Goal: Task Accomplishment & Management: Manage account settings

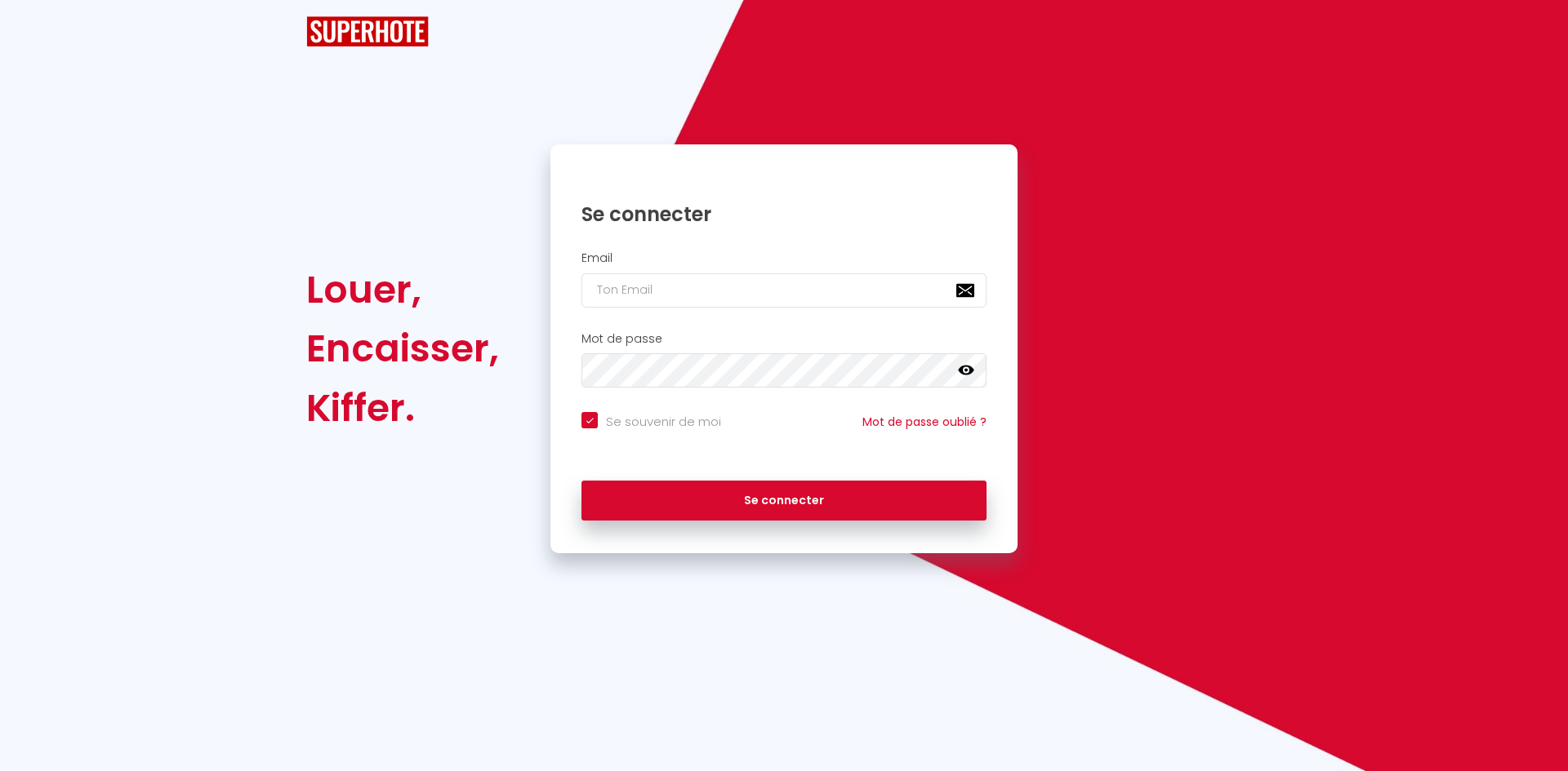
checkbox input "true"
click at [636, 307] on input "email" at bounding box center [784, 290] width 405 height 34
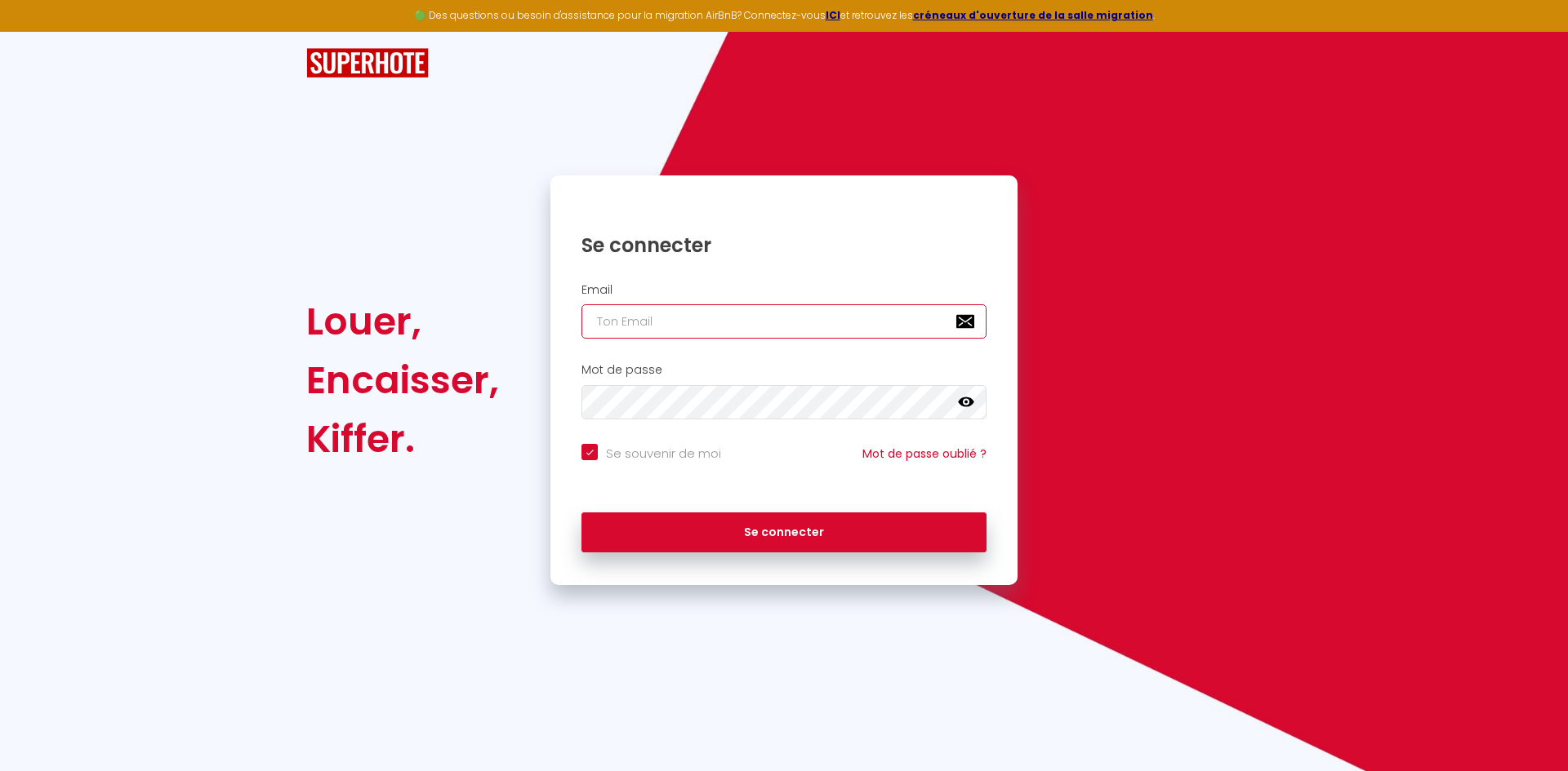
type input "y"
checkbox input "true"
type input "ya"
checkbox input "true"
type input "yas"
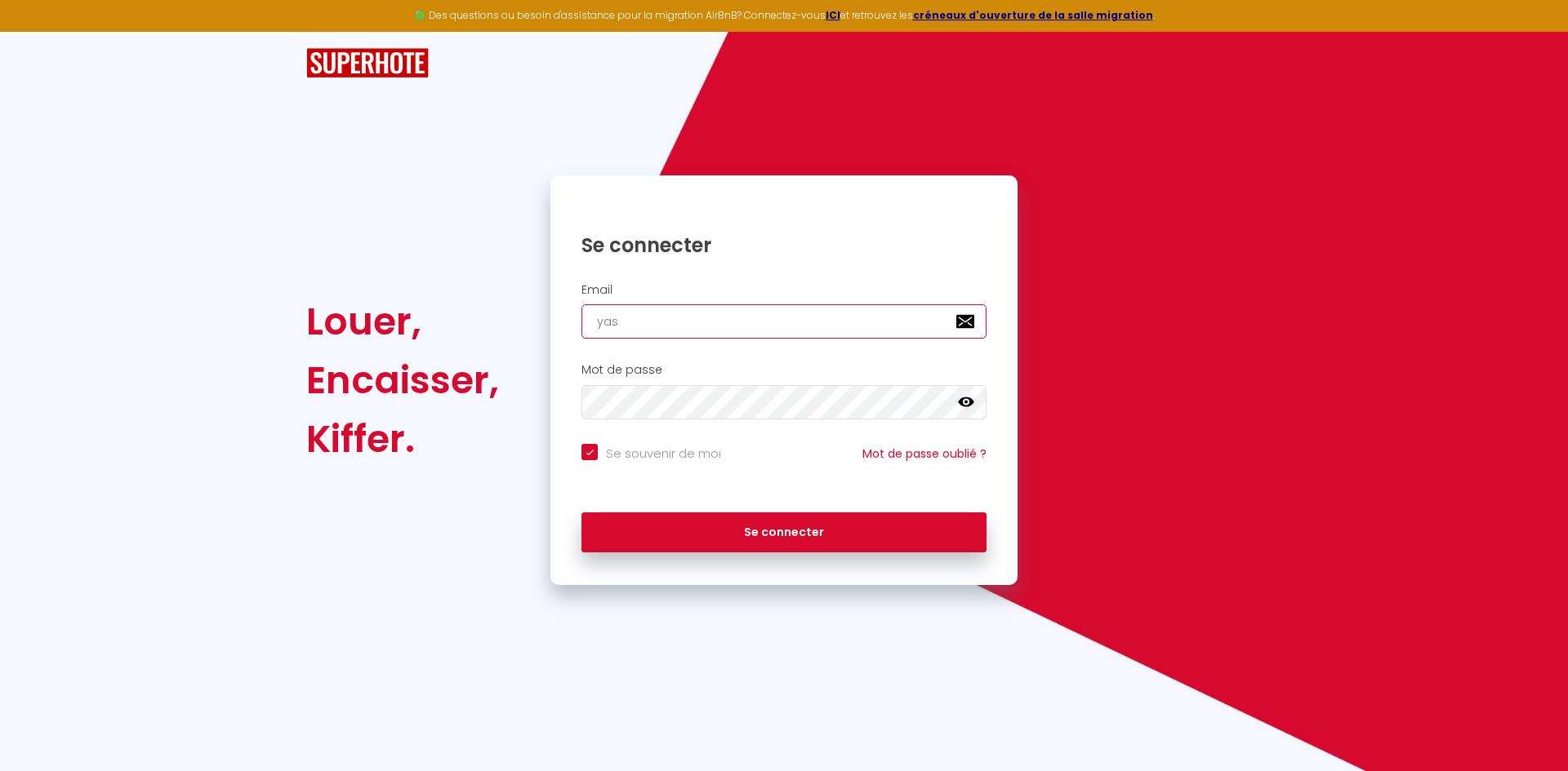
checkbox input "true"
type input "yasm"
checkbox input "true"
type input "yasmi"
checkbox input "true"
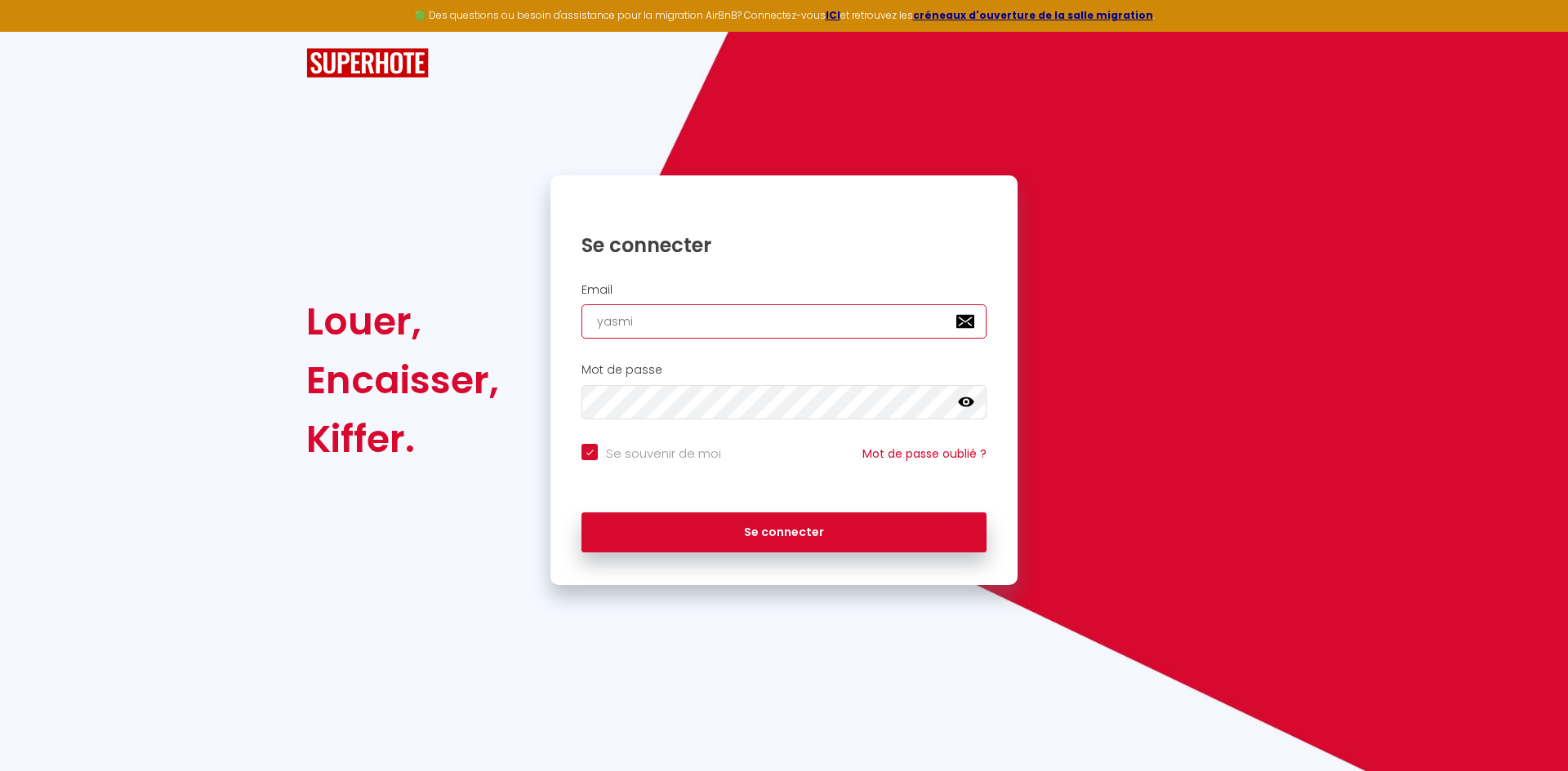
type input "[MEDICAL_DATA]"
checkbox input "true"
type input "yasmine"
checkbox input "true"
type input "yasmine."
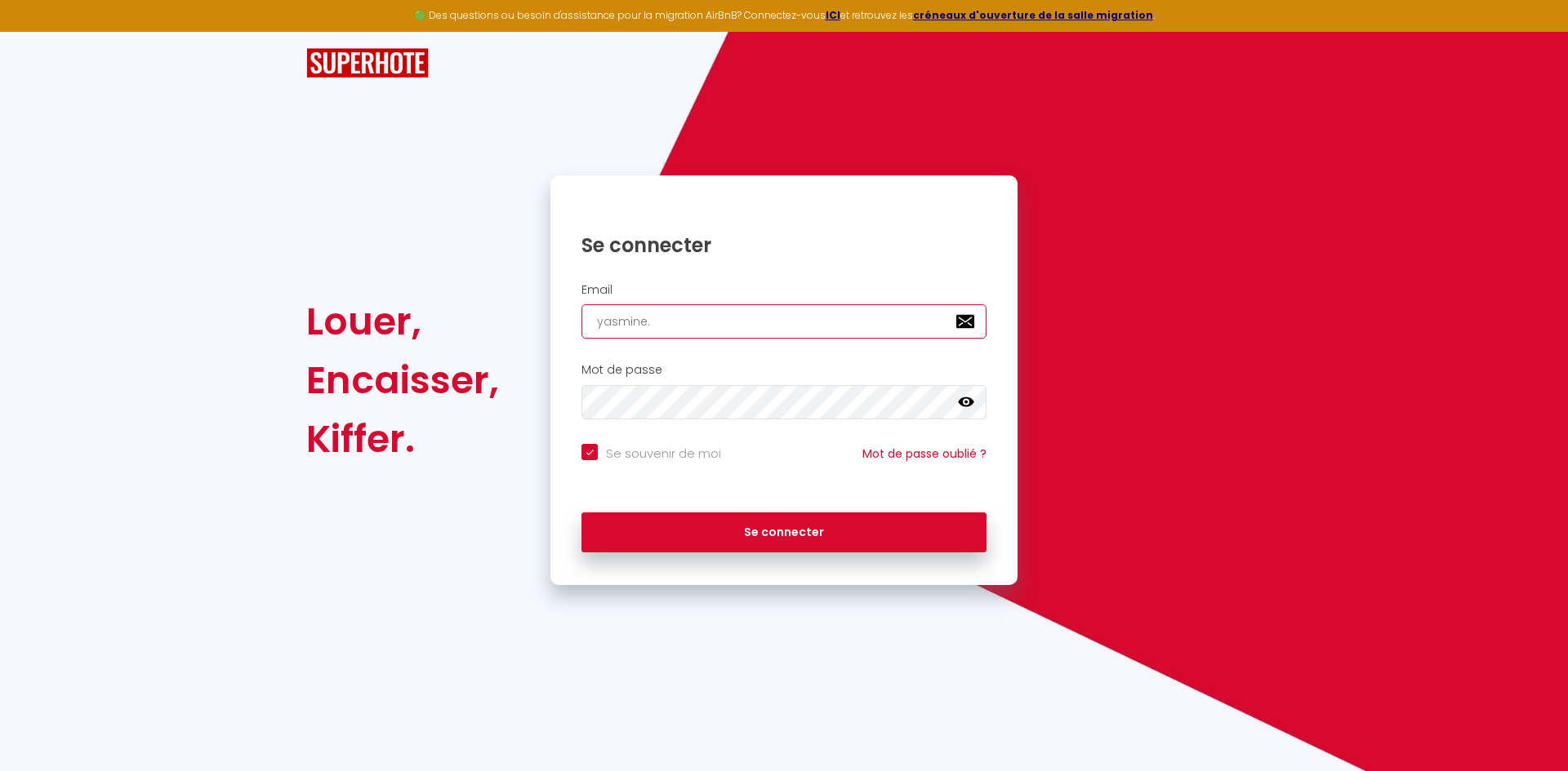
checkbox input "true"
type input "yasmine.v"
checkbox input "true"
type input "[DOMAIN_NAME]"
checkbox input "true"
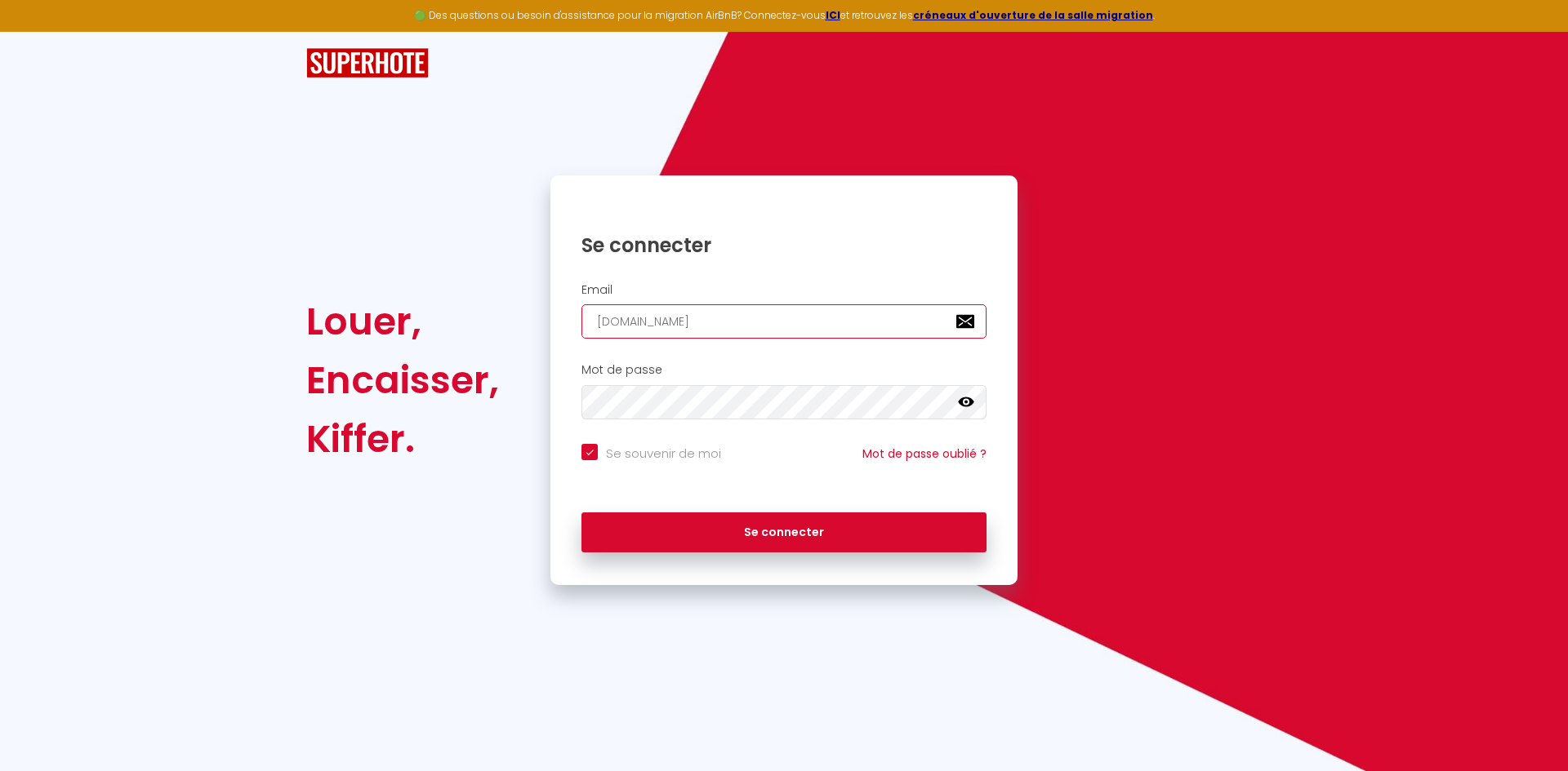
type input "yasmine.vid"
checkbox input "true"
type input "yasmine.vida"
checkbox input "true"
type input "yasmine.[PERSON_NAME]"
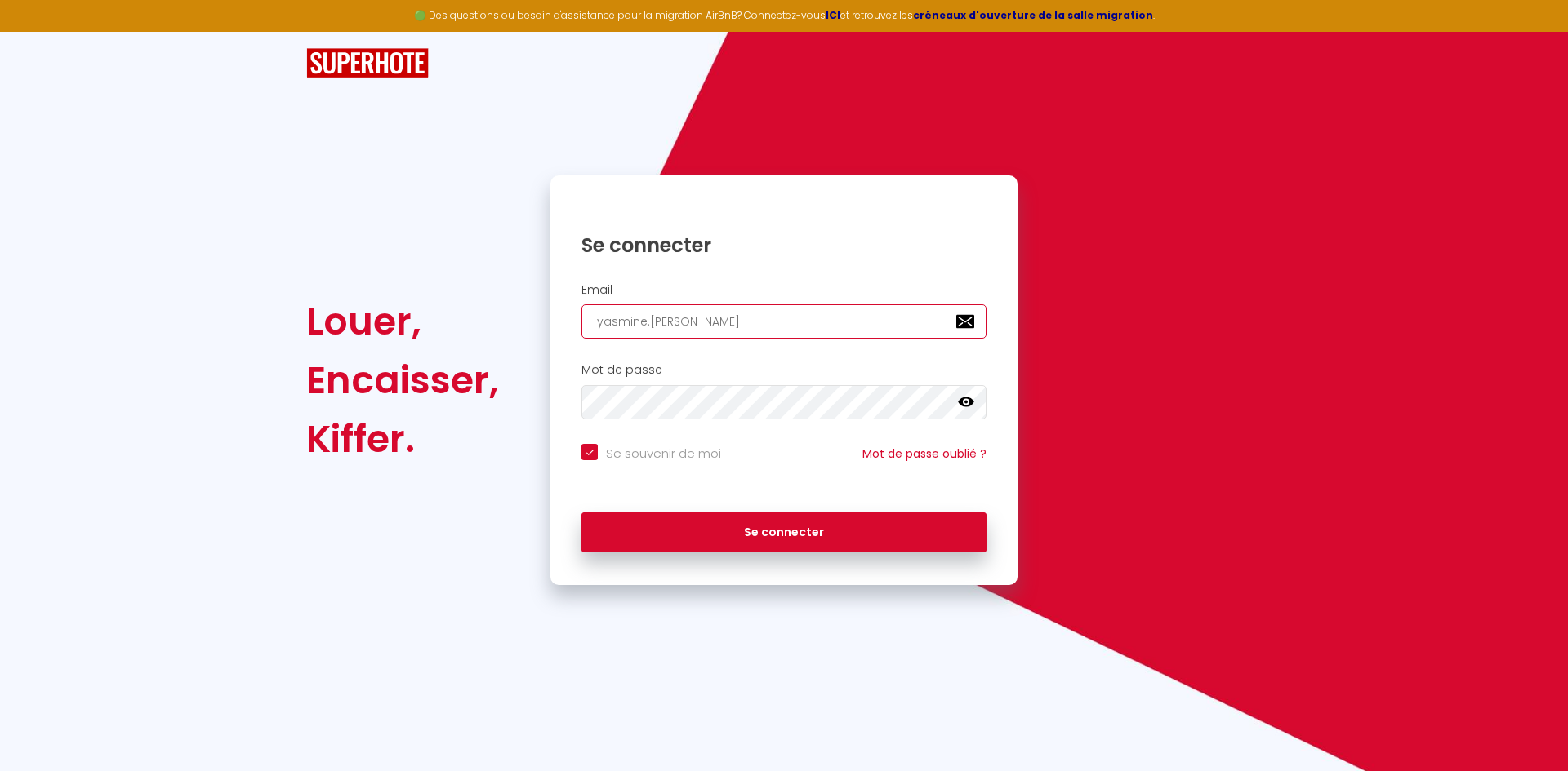
checkbox input "true"
type input "yasmine.[PERSON_NAME]@"
checkbox input "true"
type input "yasmine.[PERSON_NAME]@h"
checkbox input "true"
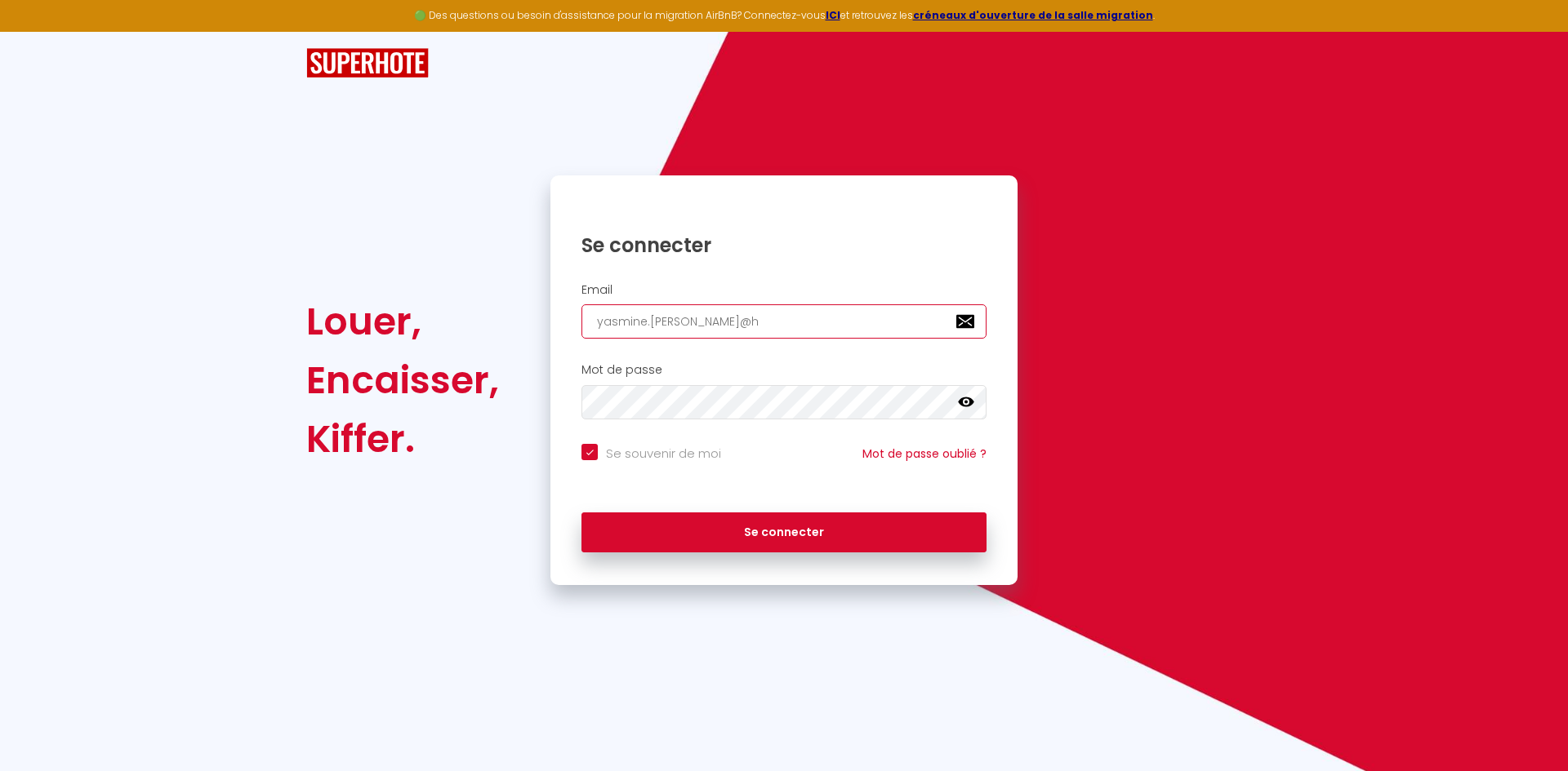
type input "yasmine.[PERSON_NAME]@ho"
checkbox input "true"
type input "yasmine.[PERSON_NAME]@[PERSON_NAME]"
checkbox input "true"
type input "yasmine.[PERSON_NAME]@home"
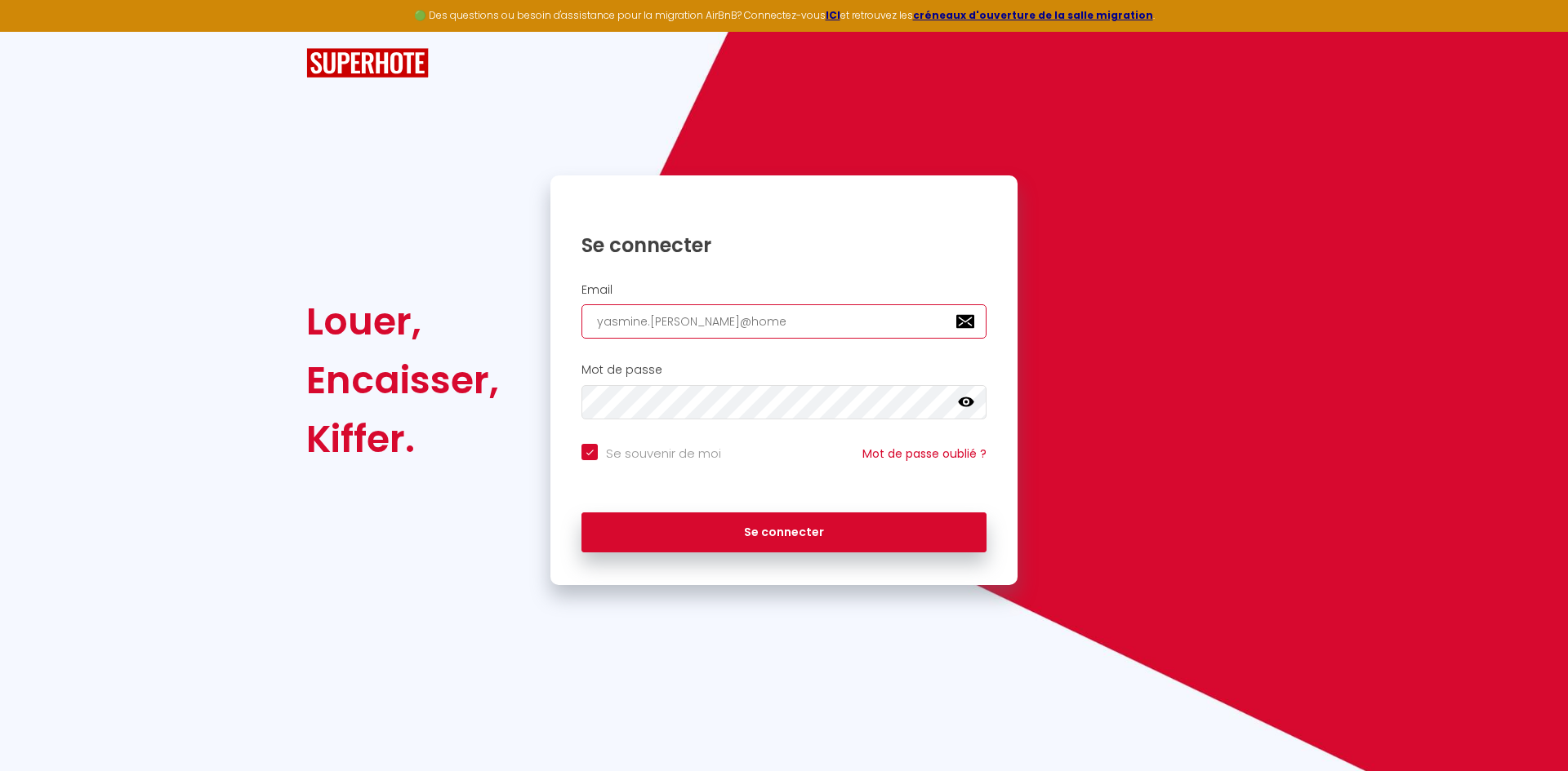
checkbox input "true"
type input "yasmine.[PERSON_NAME]@homei"
checkbox input "true"
type input "yasmine.[PERSON_NAME]@homein"
checkbox input "true"
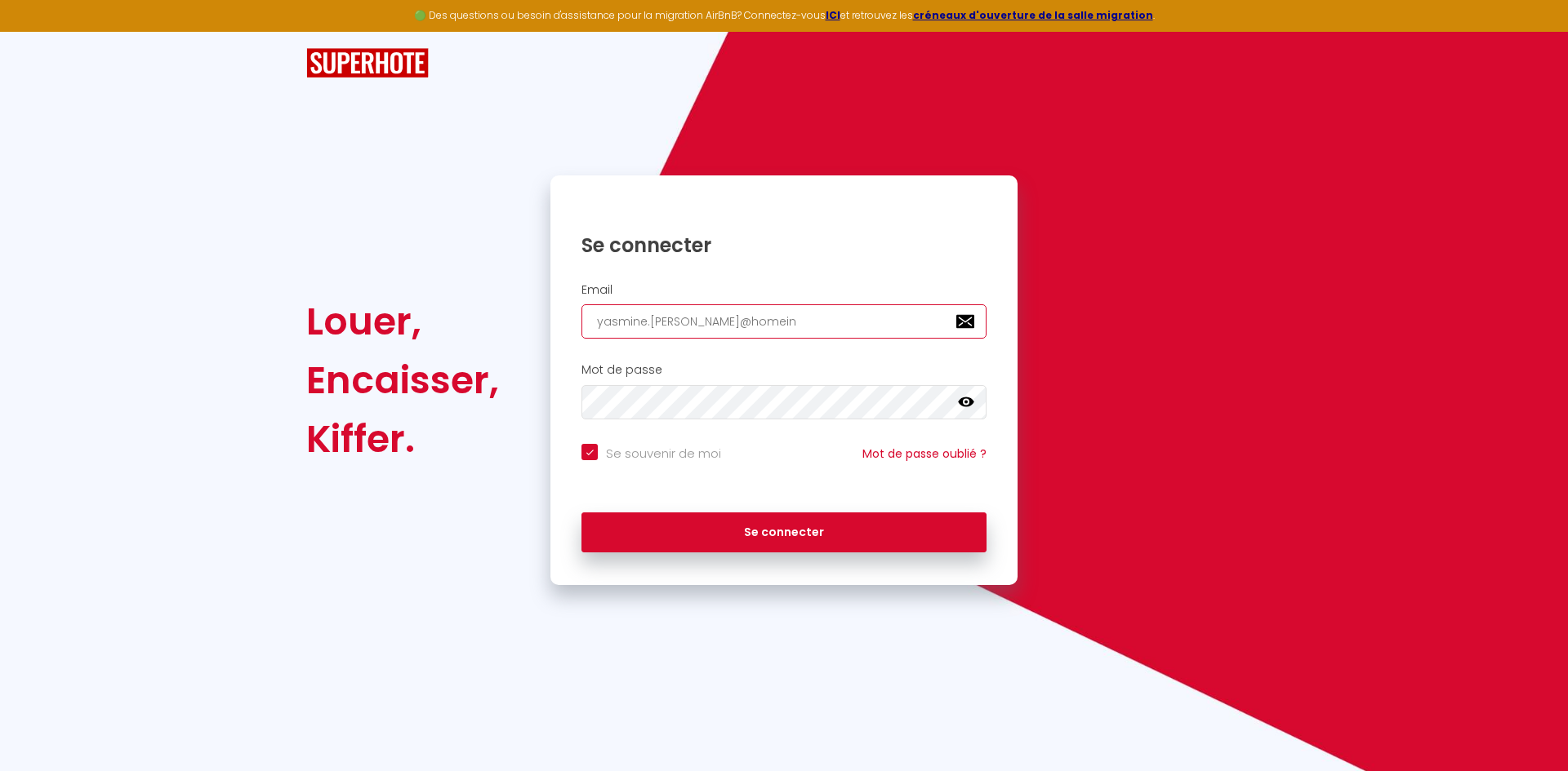
type input "yasmine.[PERSON_NAME]@homeinv"
checkbox input "true"
type input "yasmine.[PERSON_NAME]@homeinve"
checkbox input "true"
type input "yasmine.[PERSON_NAME]@homeinves"
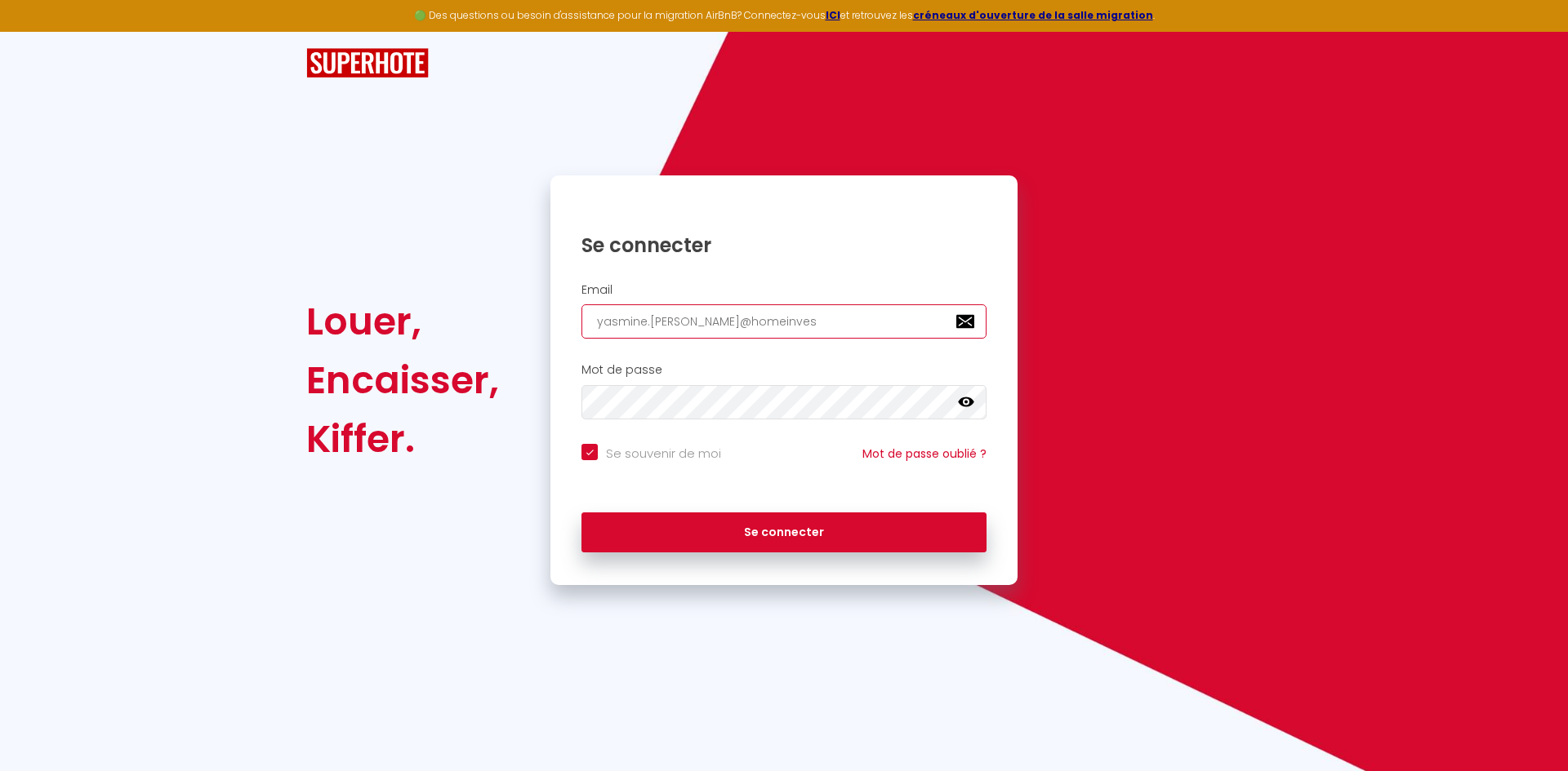
checkbox input "true"
type input "yasmine.[PERSON_NAME]@homeinvest"
checkbox input "true"
type input "yasmine.[PERSON_NAME]@homeinvest6"
checkbox input "true"
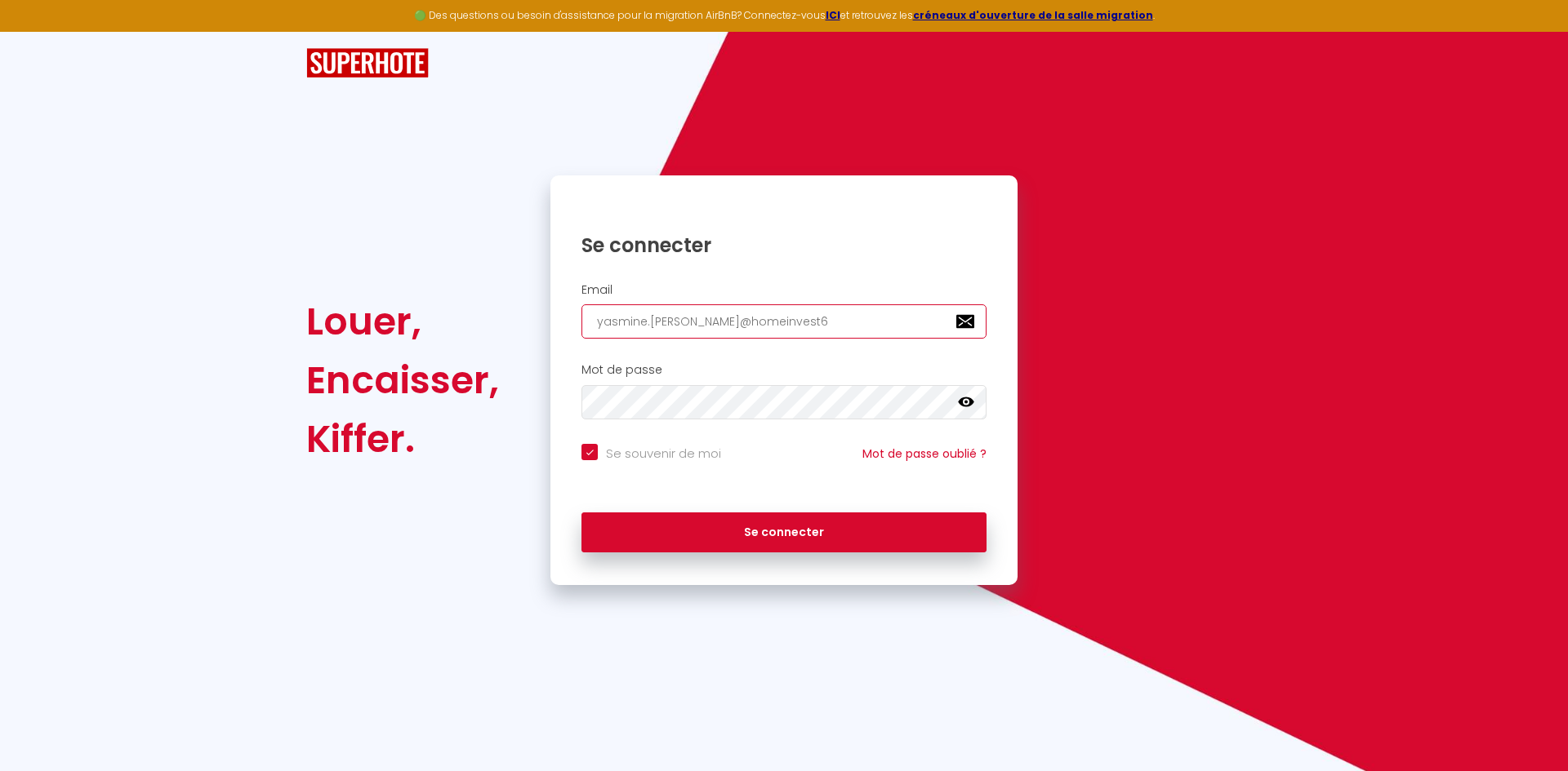
type input "yasmine.[PERSON_NAME]@homeinvest64"
checkbox input "true"
type input "yasmine.[PERSON_NAME]@homeinvest64."
checkbox input "true"
type input "yasmine.[PERSON_NAME]@homeinvest64.f"
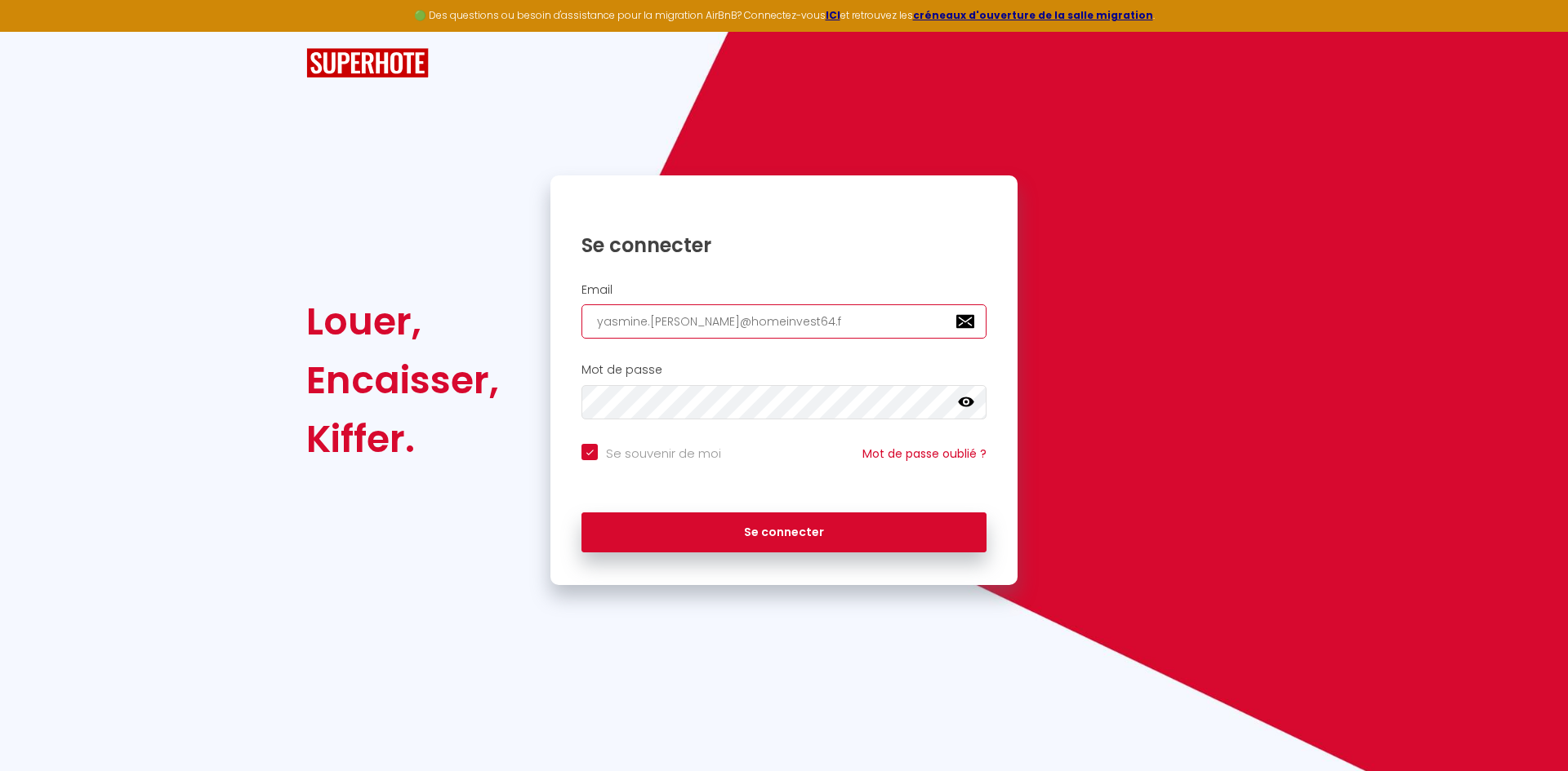
checkbox input "true"
type input "[EMAIL_ADDRESS][PERSON_NAME][DOMAIN_NAME]"
checkbox input "true"
type input "[EMAIL_ADDRESS][PERSON_NAME][DOMAIN_NAME]"
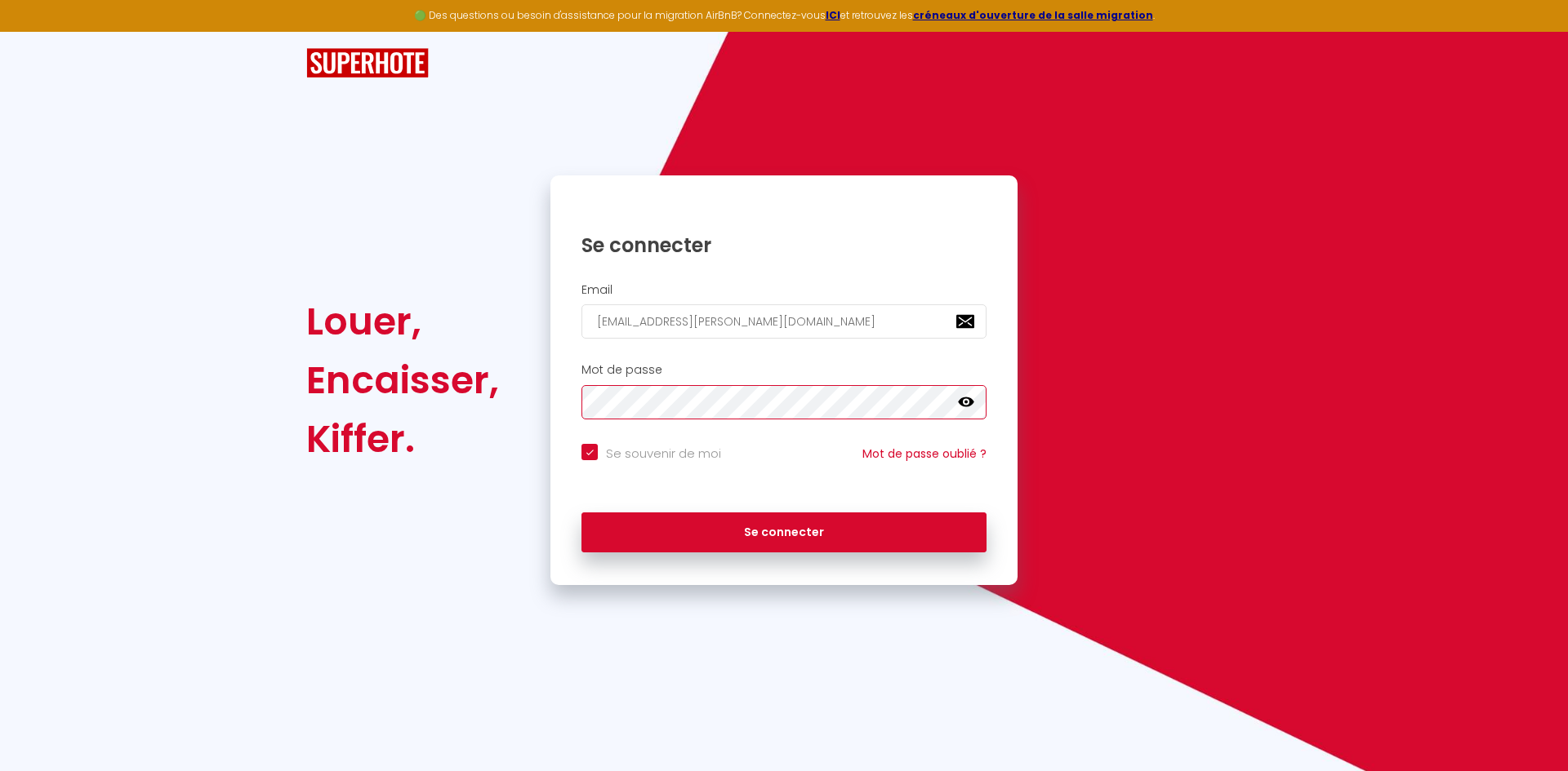
click at [582, 513] on button "Se connecter" at bounding box center [784, 533] width 405 height 41
checkbox input "true"
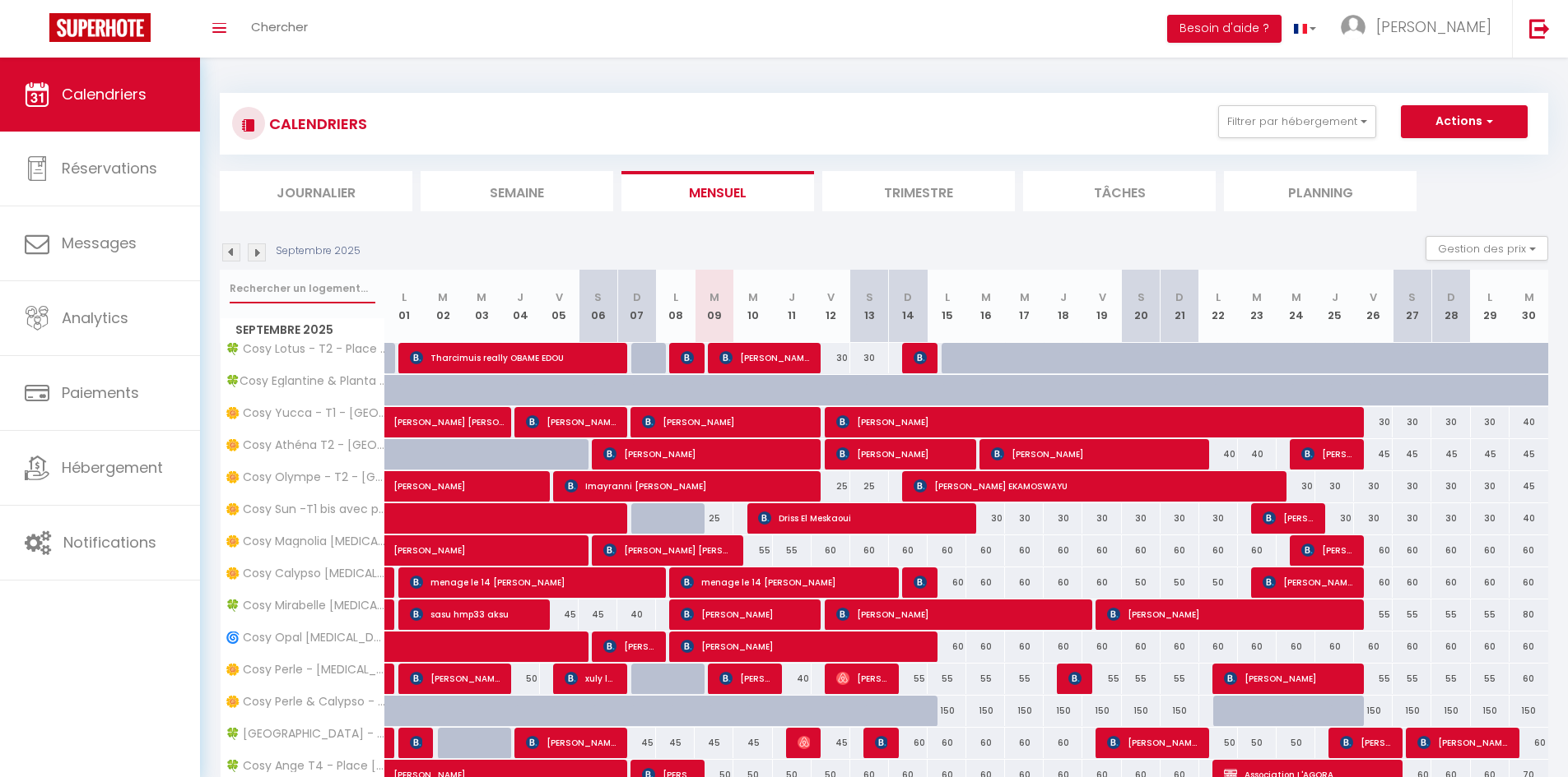
click at [307, 292] on input "text" at bounding box center [302, 288] width 145 height 29
type input "eden"
select select
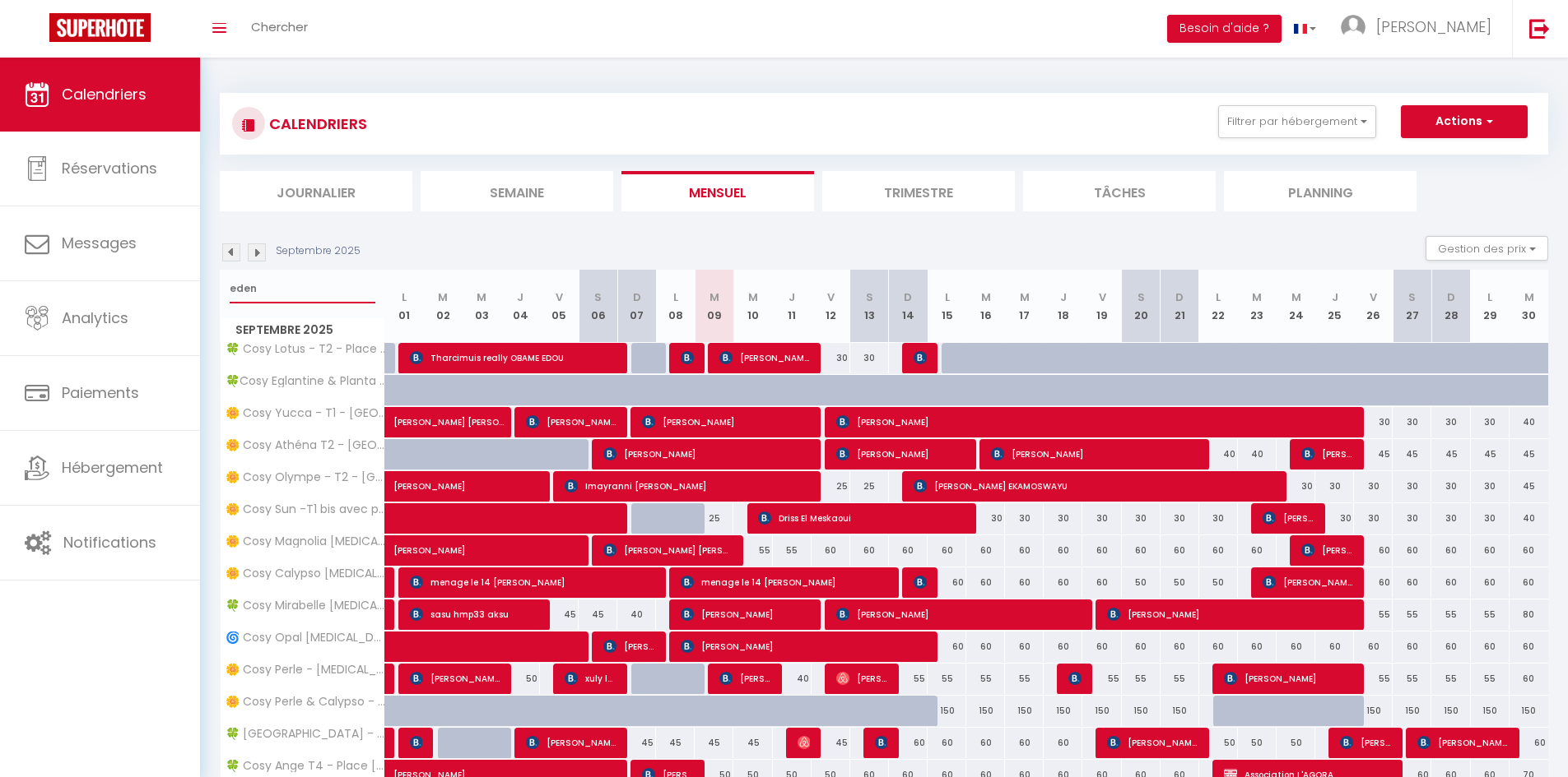
select select
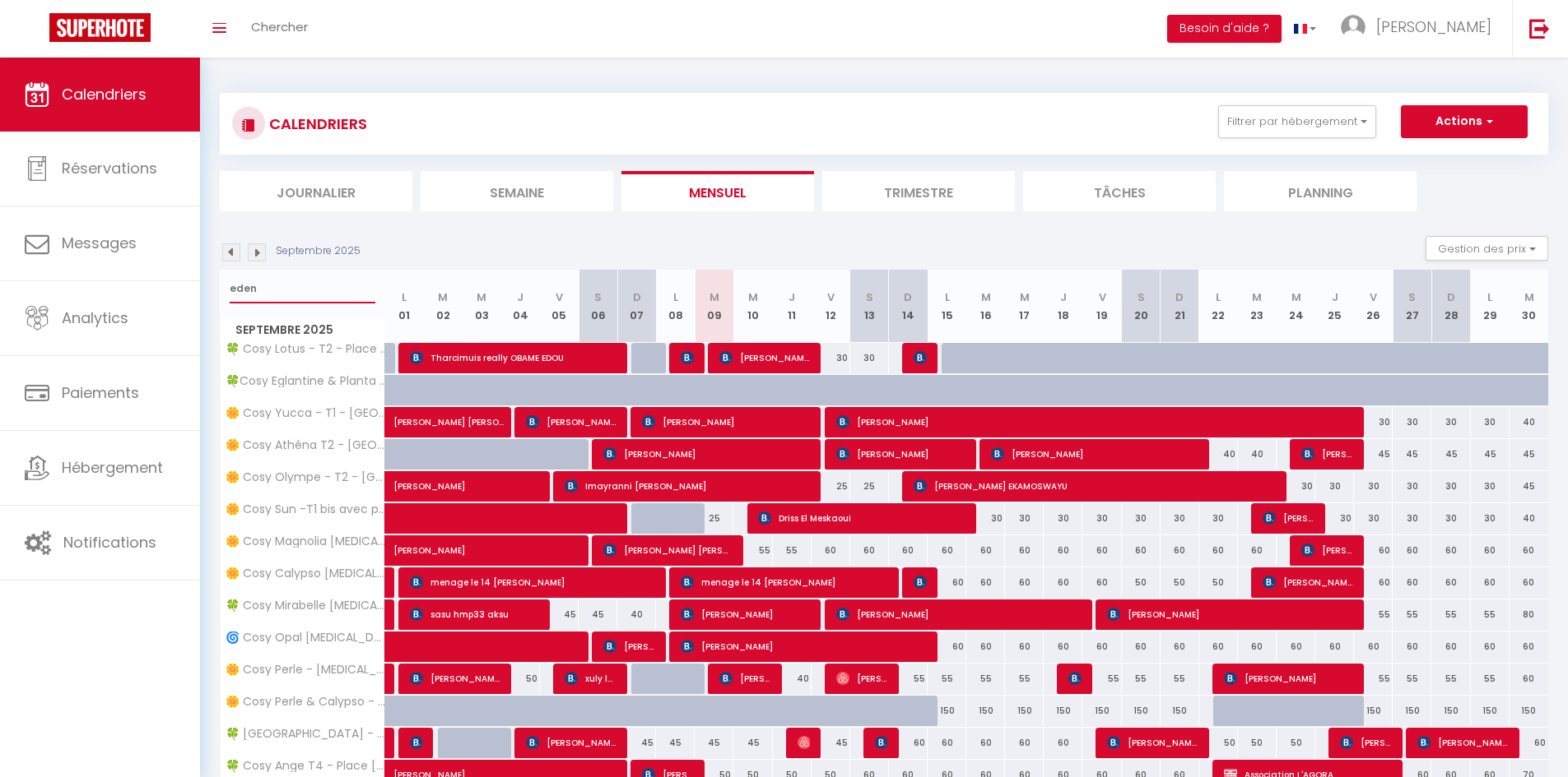
select select
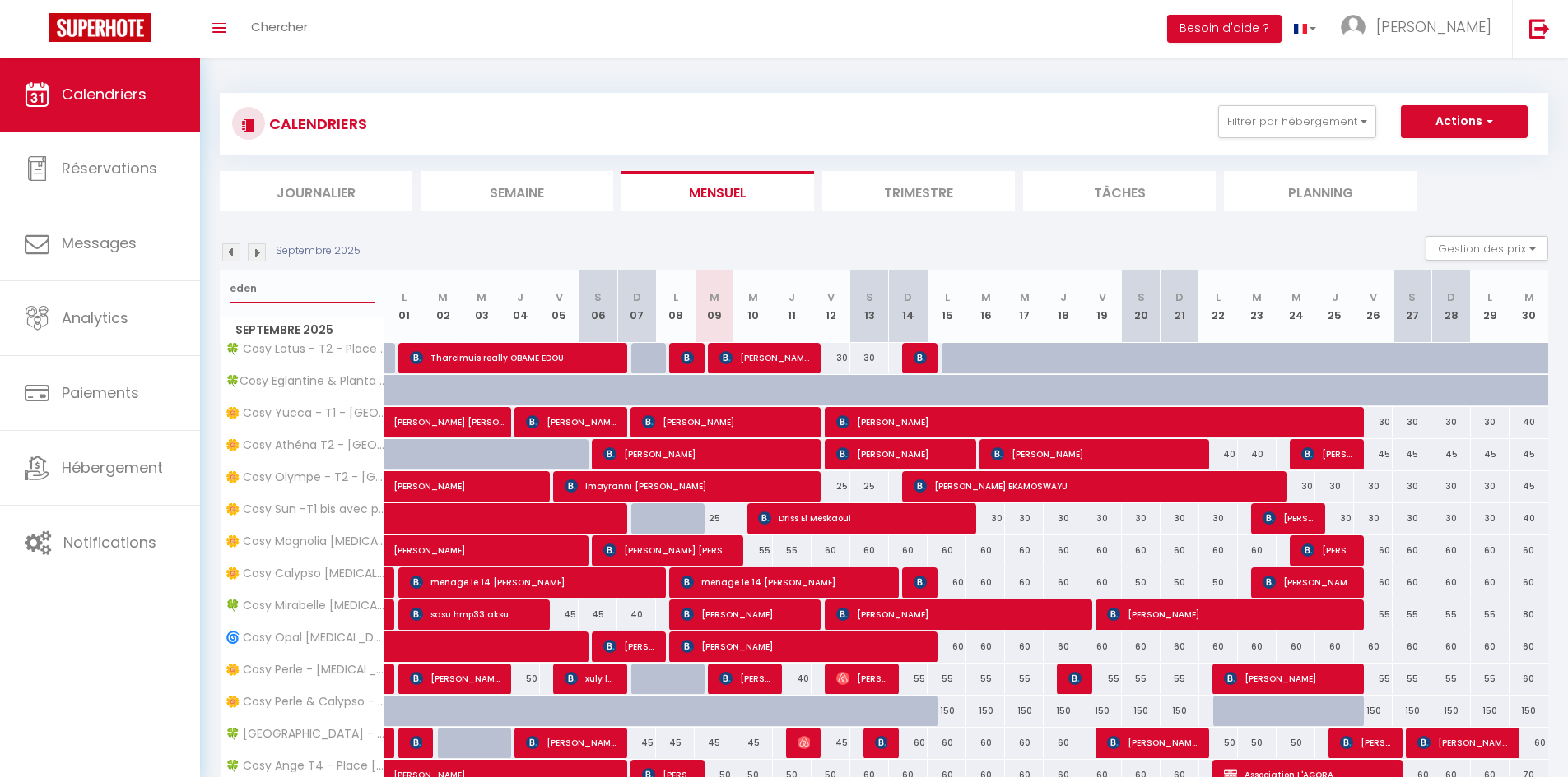
select select
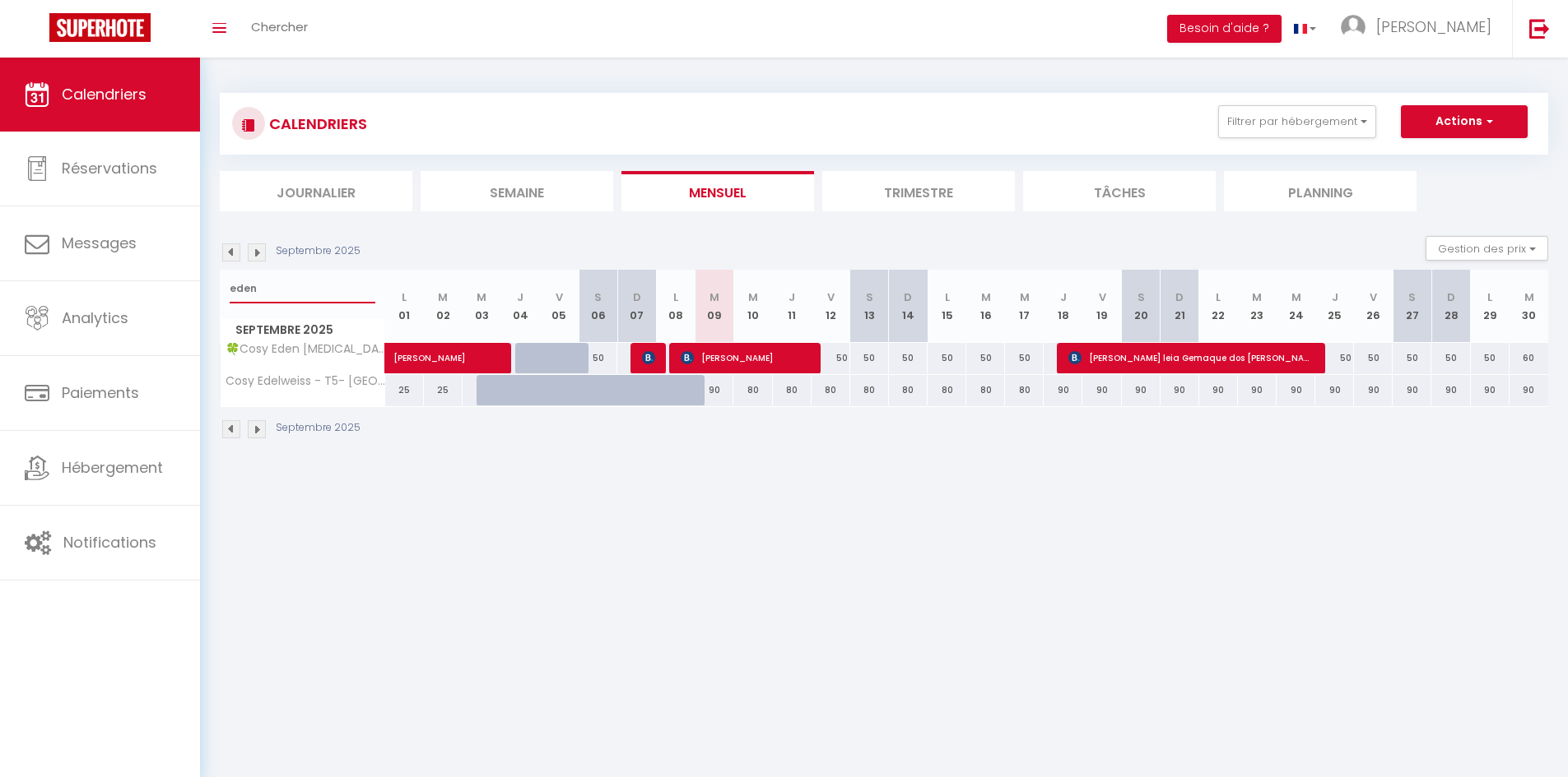
select select
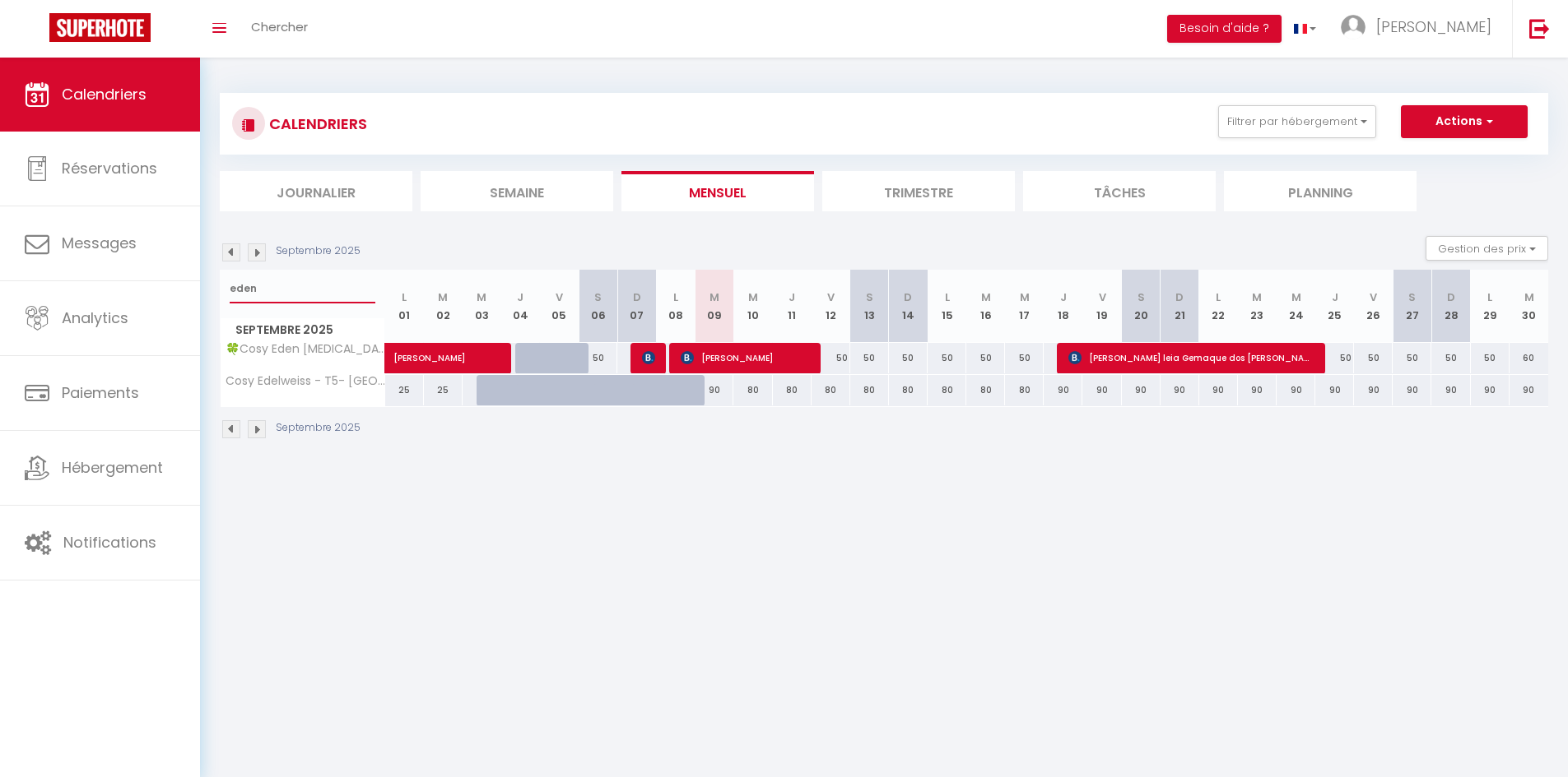
select select
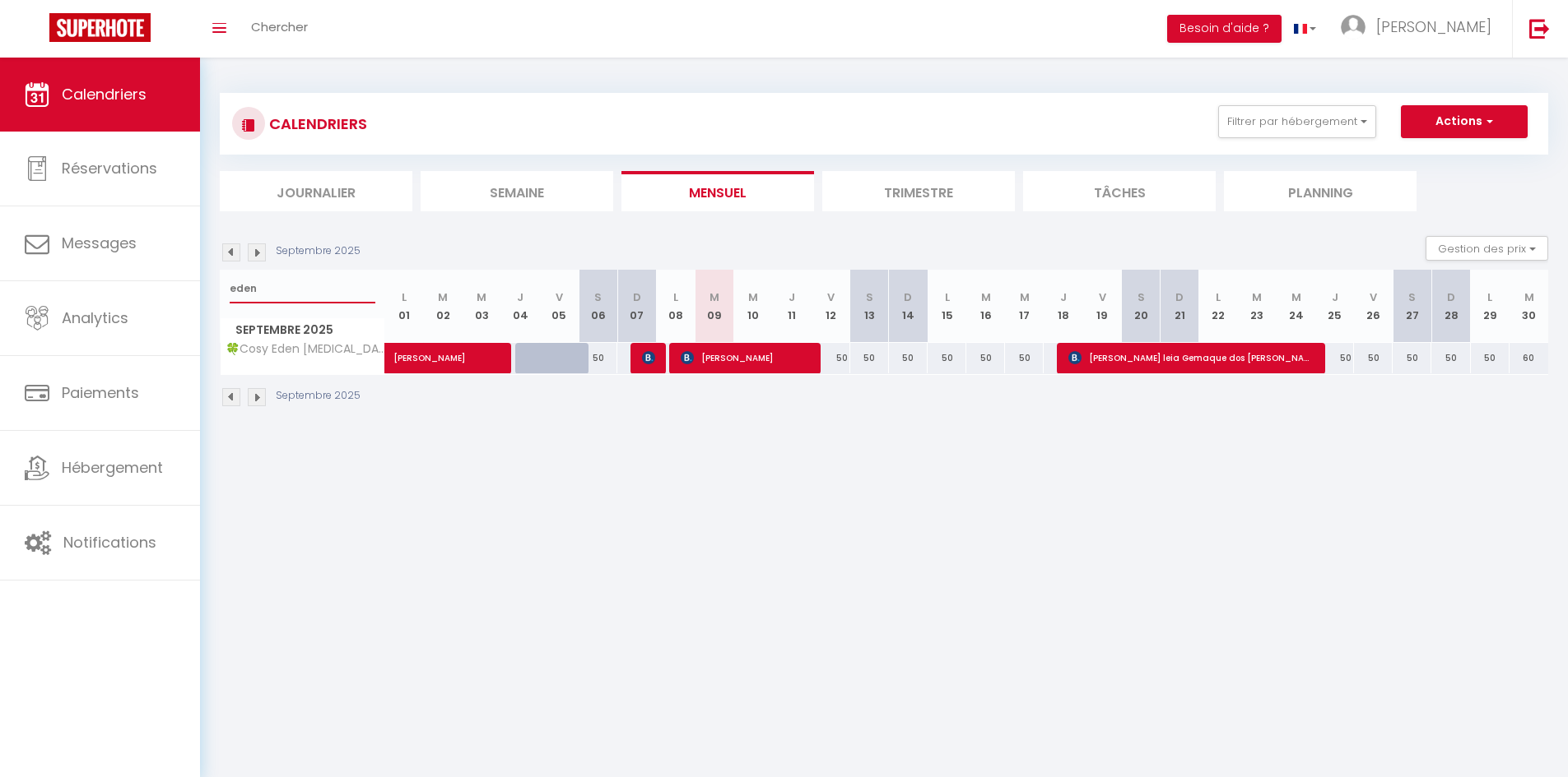
type input "eden"
click at [726, 365] on span "[PERSON_NAME]" at bounding box center [745, 357] width 129 height 31
select select "OK"
select select "KO"
select select "0"
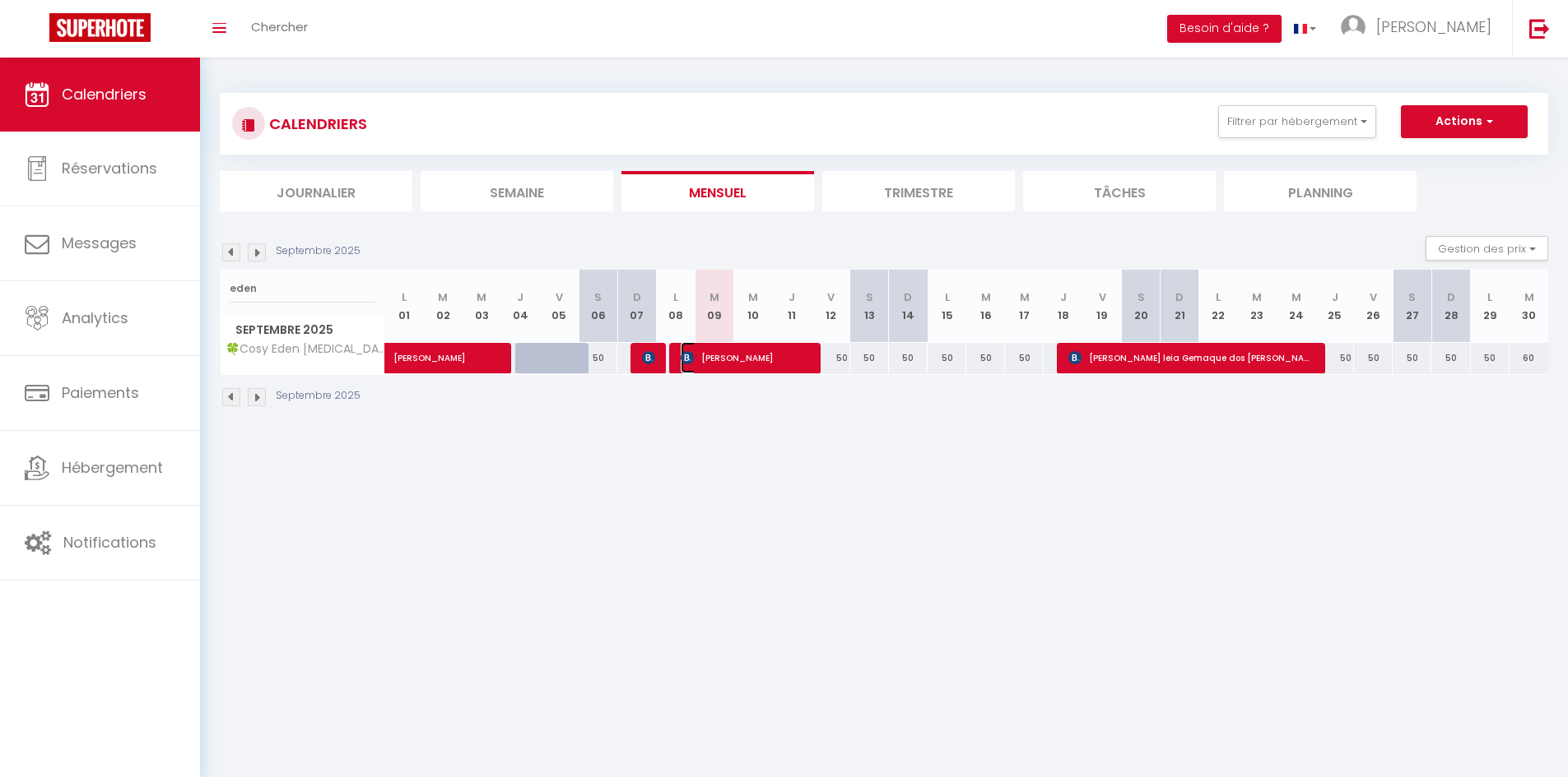
select select "0"
select select "1"
select select
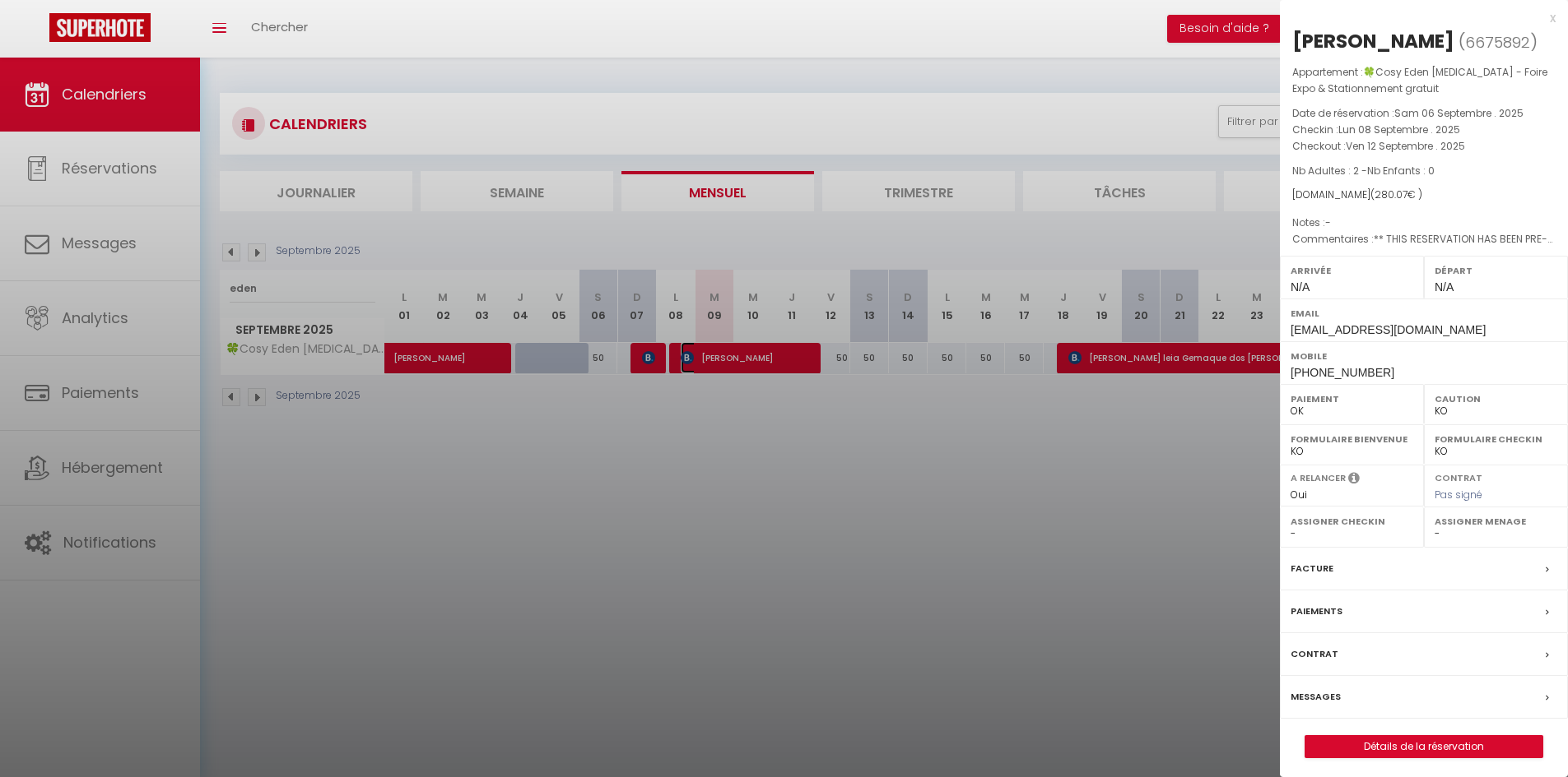
select select "34416"
click at [384, 125] on div at bounding box center [784, 388] width 1568 height 777
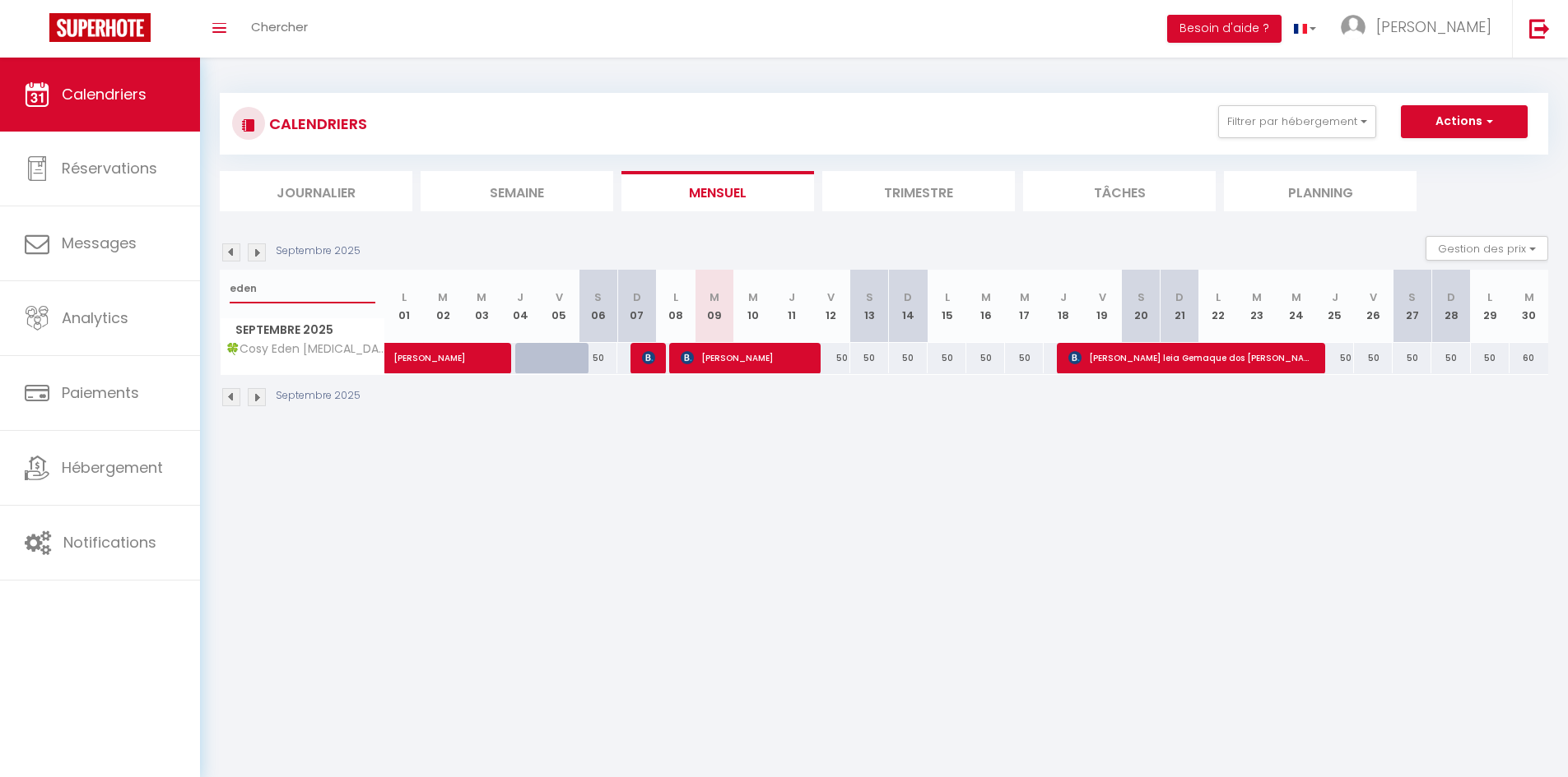
click at [316, 278] on input "eden" at bounding box center [302, 288] width 145 height 29
click at [316, 279] on input "eden" at bounding box center [302, 288] width 145 height 29
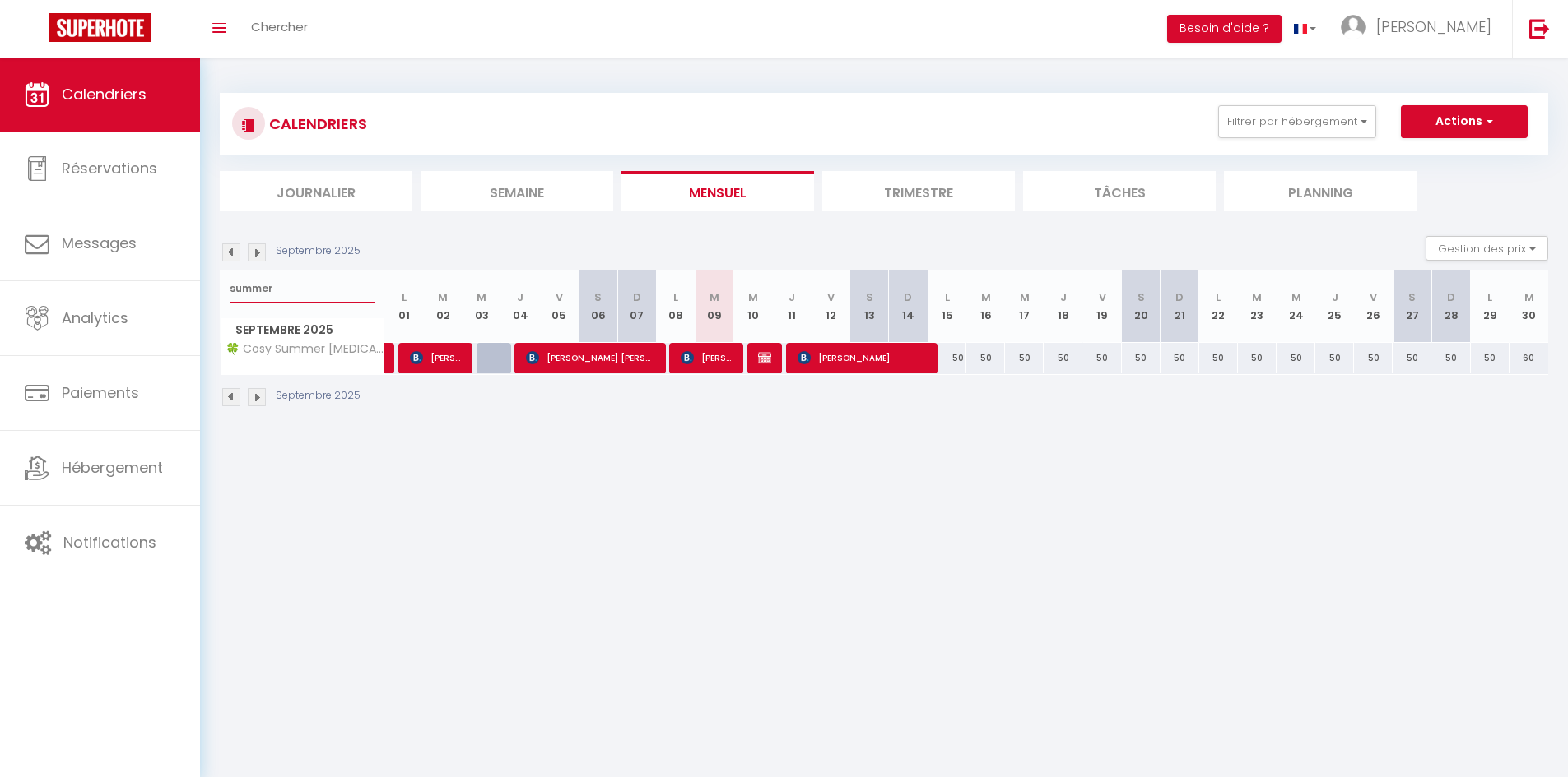
type input "summer"
click at [714, 364] on span "[PERSON_NAME]" at bounding box center [706, 357] width 52 height 31
select select
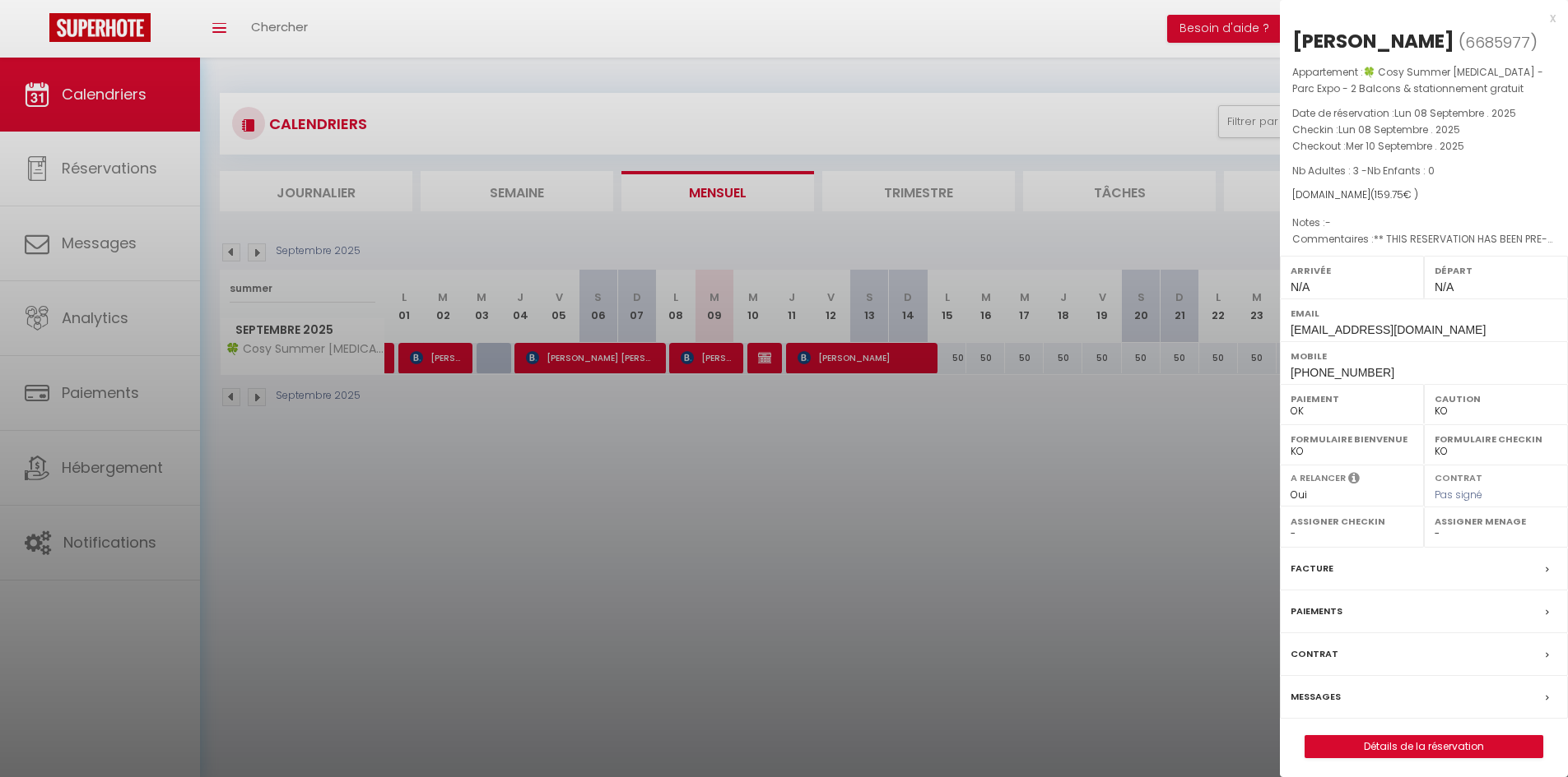
click at [773, 447] on div at bounding box center [784, 388] width 1568 height 777
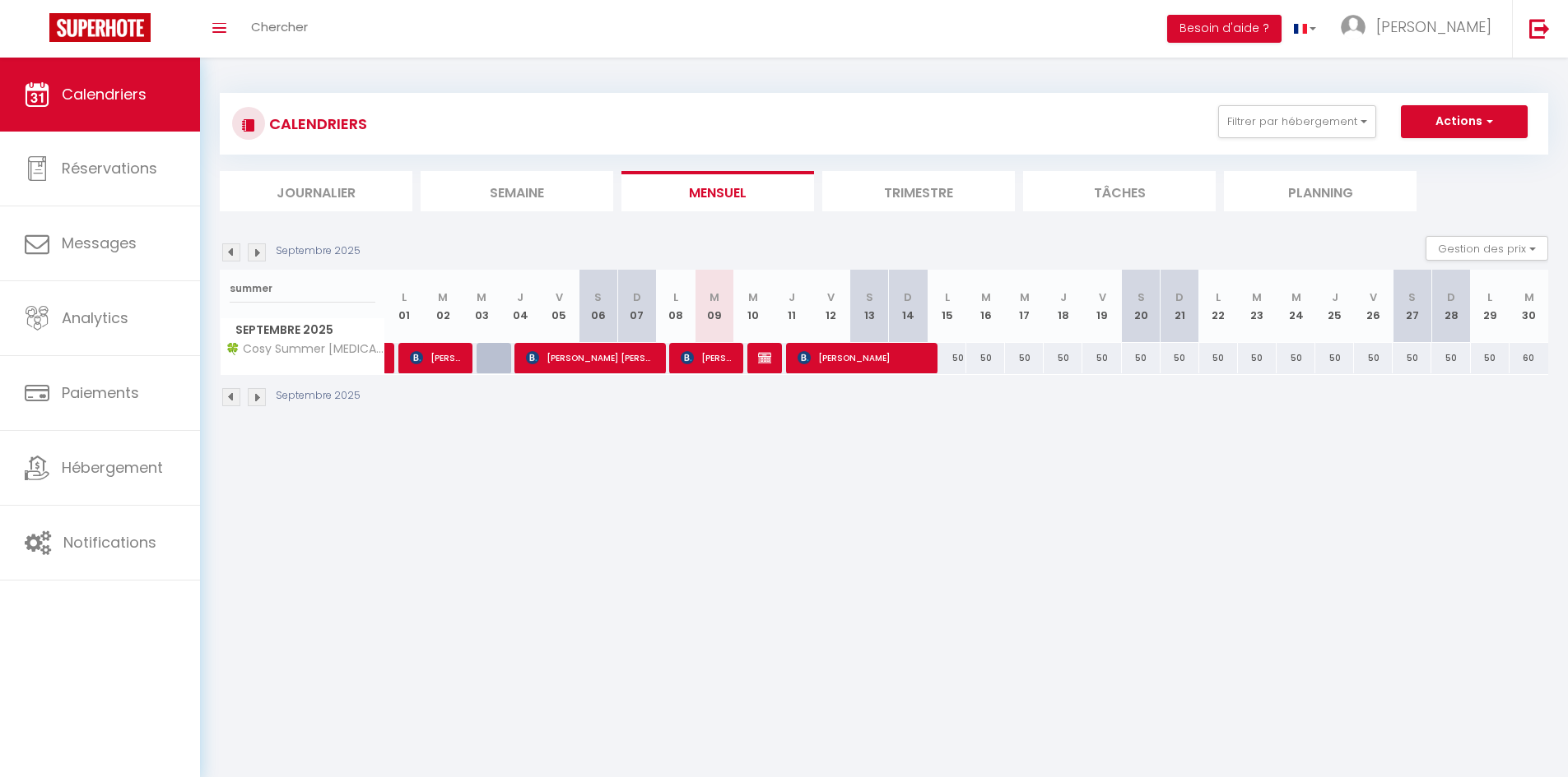
click at [1334, 200] on li "Planning" at bounding box center [1320, 191] width 193 height 40
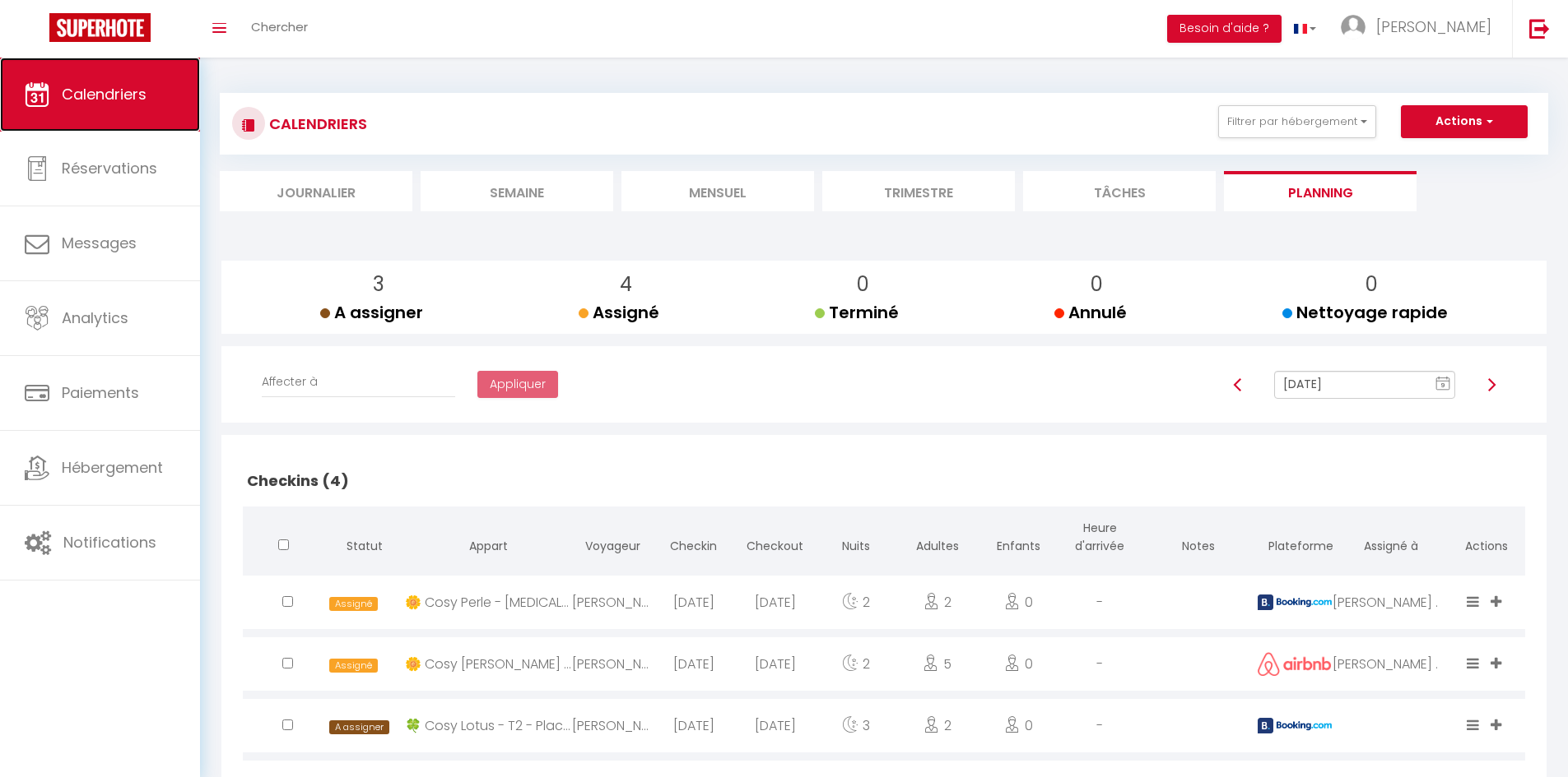
click at [145, 89] on span "Calendriers" at bounding box center [104, 94] width 85 height 21
click at [720, 189] on li "Mensuel" at bounding box center [717, 191] width 193 height 40
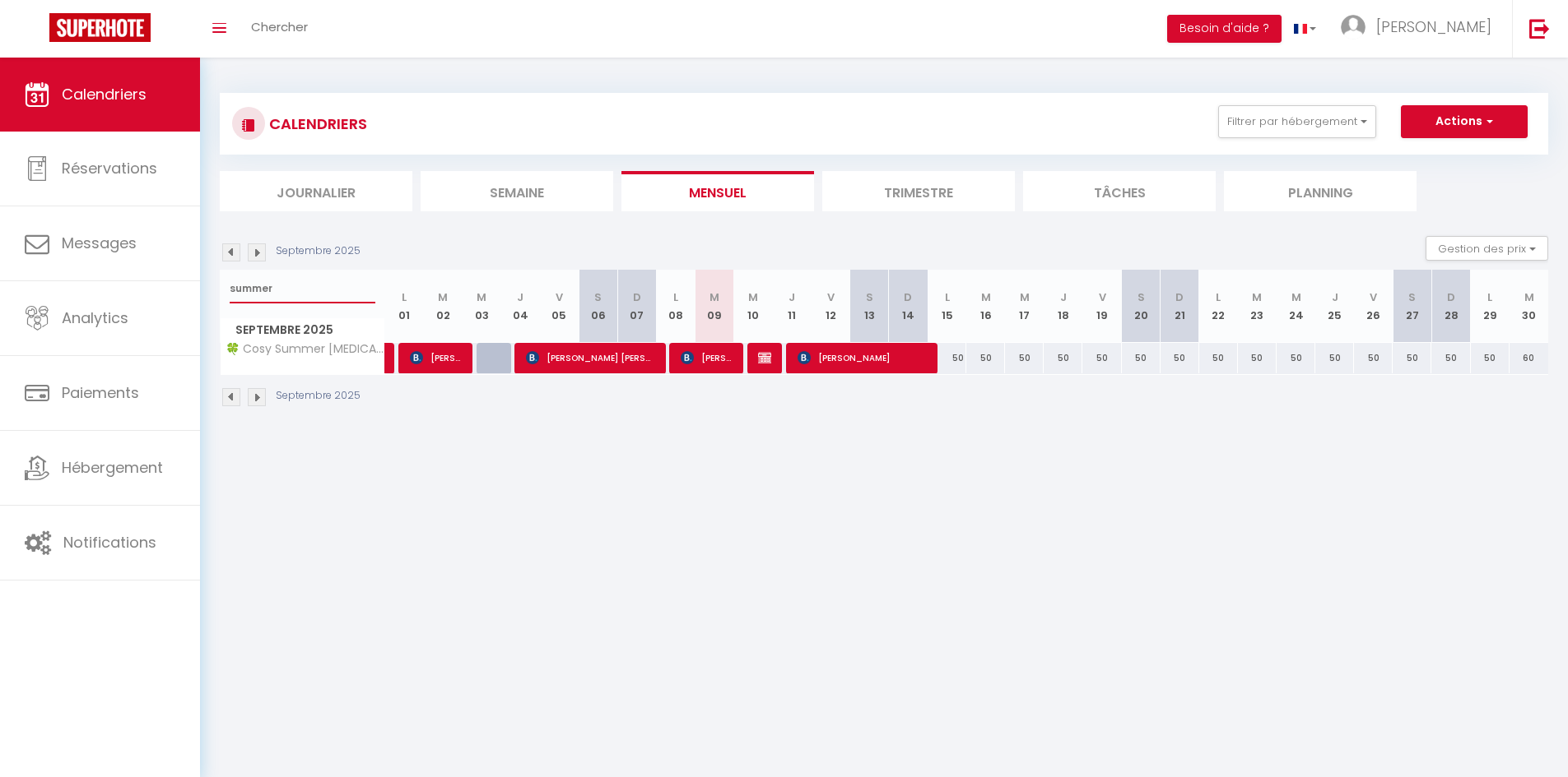
click at [311, 279] on input "summer" at bounding box center [302, 288] width 145 height 29
type input "opal"
click at [292, 296] on input "opal" at bounding box center [302, 288] width 145 height 29
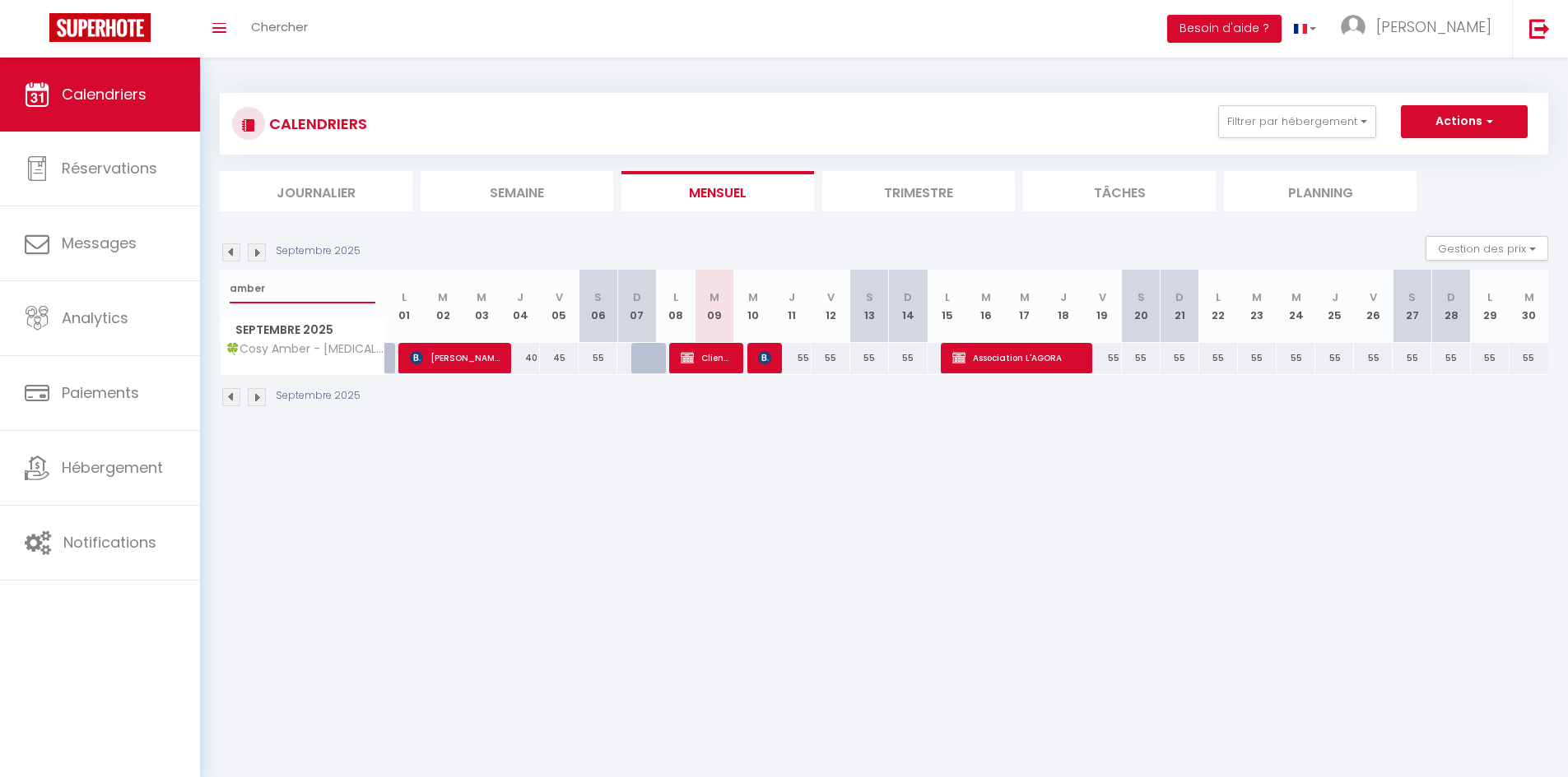
click at [331, 290] on input "amber" at bounding box center [302, 288] width 145 height 29
type input "amber"
click at [707, 355] on span "Client Jungles INNOVHOME" at bounding box center [706, 357] width 52 height 31
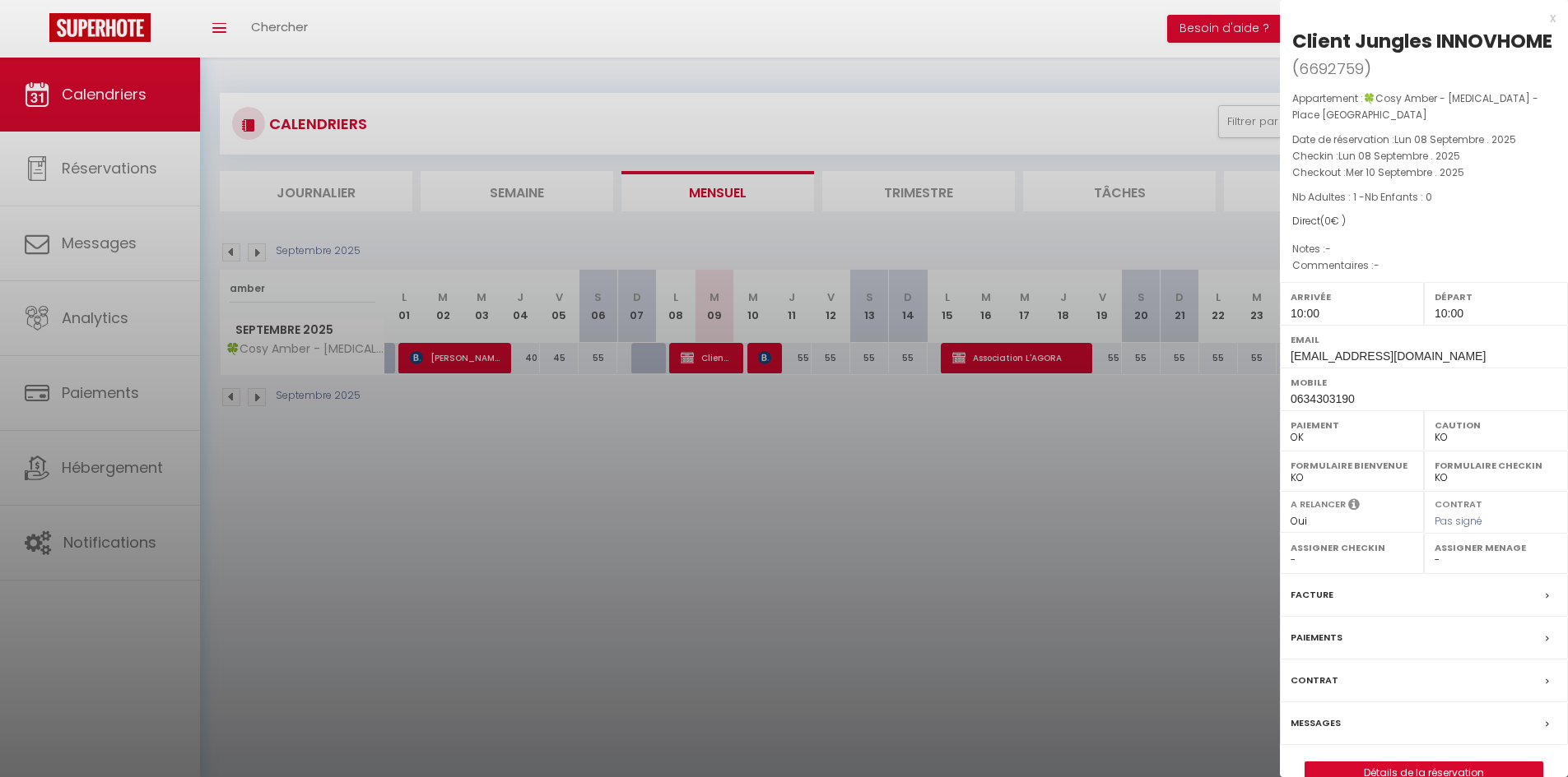
click at [723, 407] on div at bounding box center [784, 388] width 1568 height 777
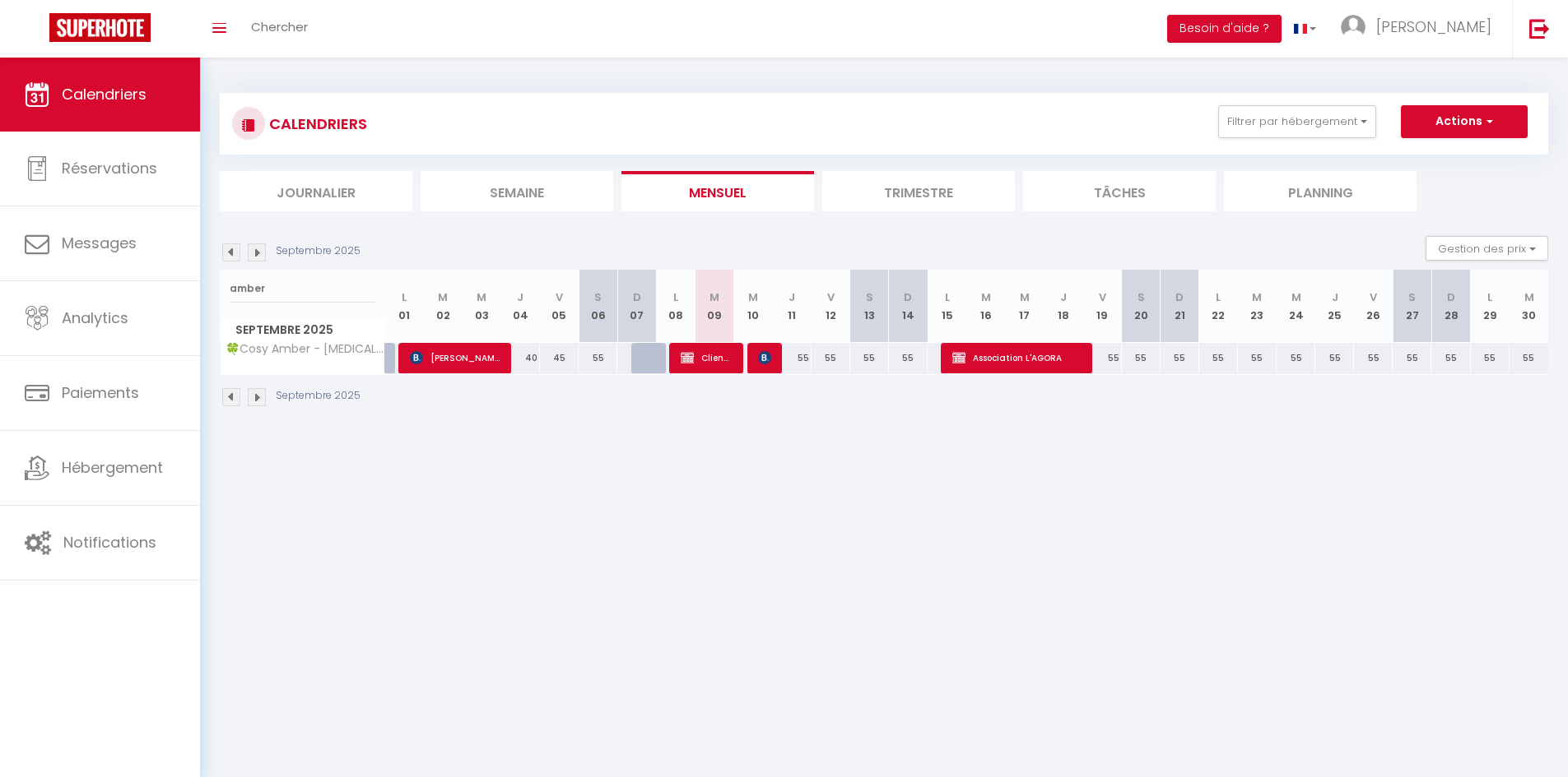
click at [755, 351] on div at bounding box center [766, 358] width 39 height 31
click at [762, 359] on img at bounding box center [765, 358] width 13 height 13
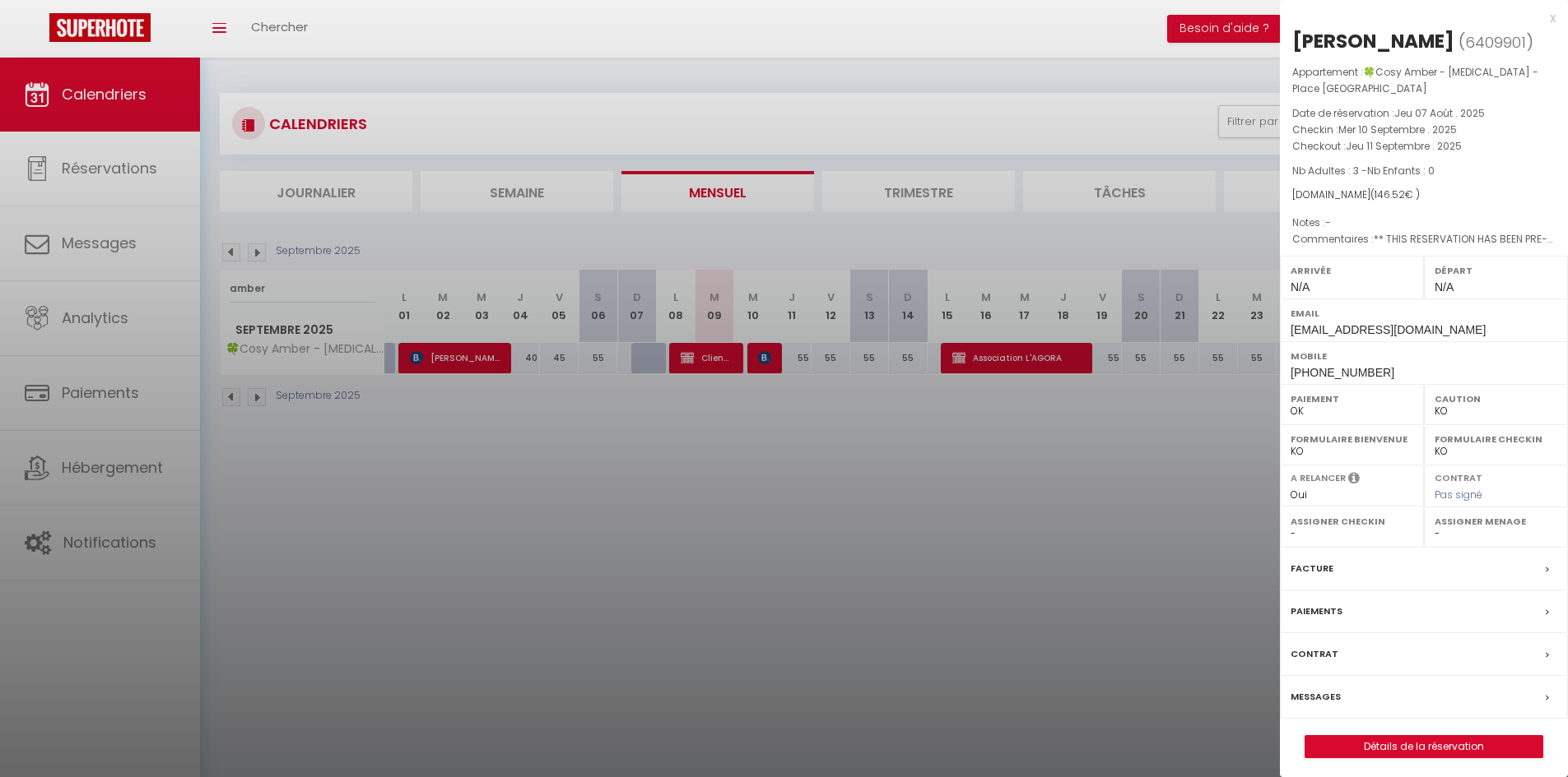
click at [777, 413] on div at bounding box center [784, 388] width 1568 height 777
